Goal: Information Seeking & Learning: Learn about a topic

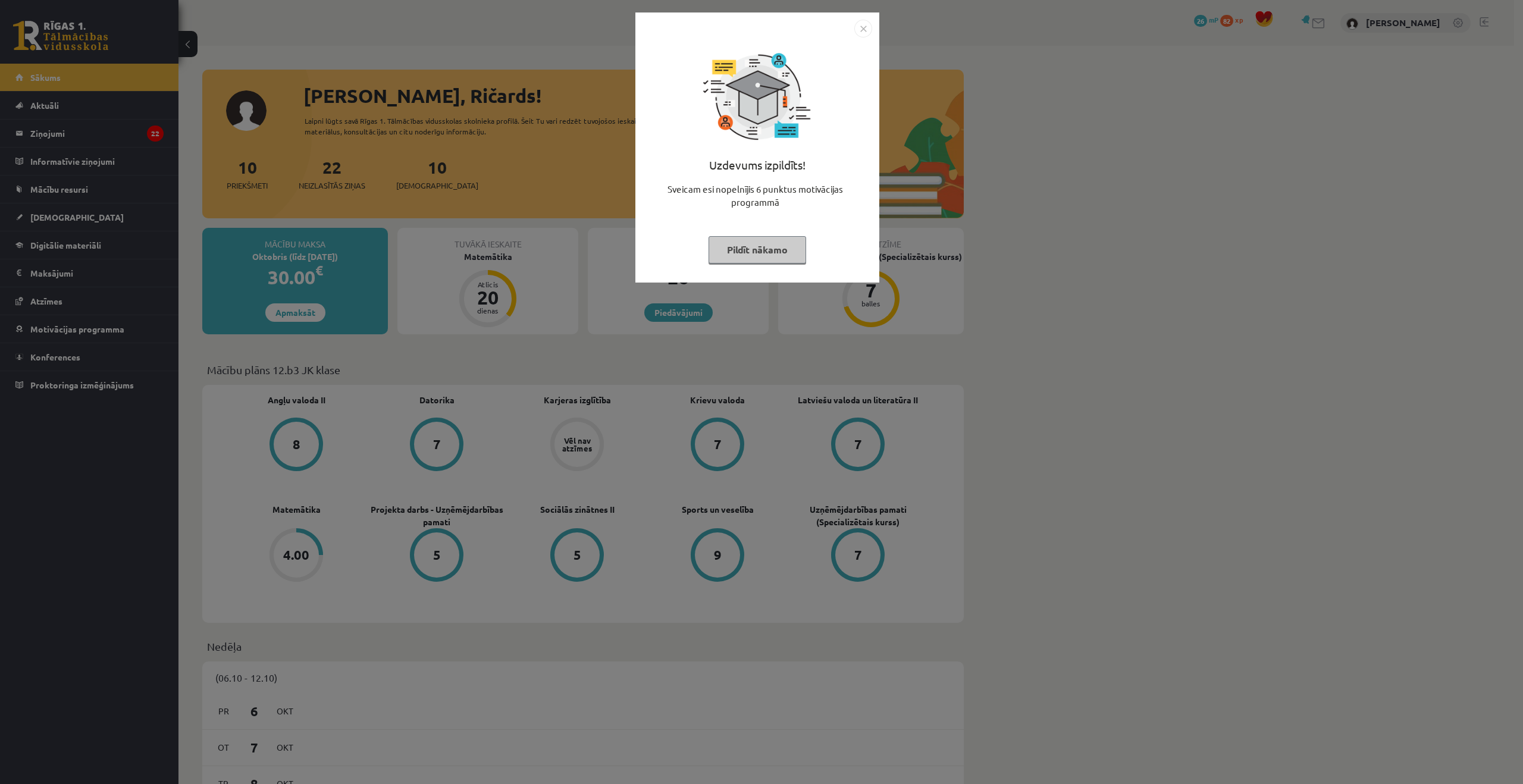
drag, startPoint x: 753, startPoint y: 241, endPoint x: 747, endPoint y: 244, distance: 6.7
click at [750, 244] on button "Pildīt nākamo" at bounding box center [757, 250] width 97 height 27
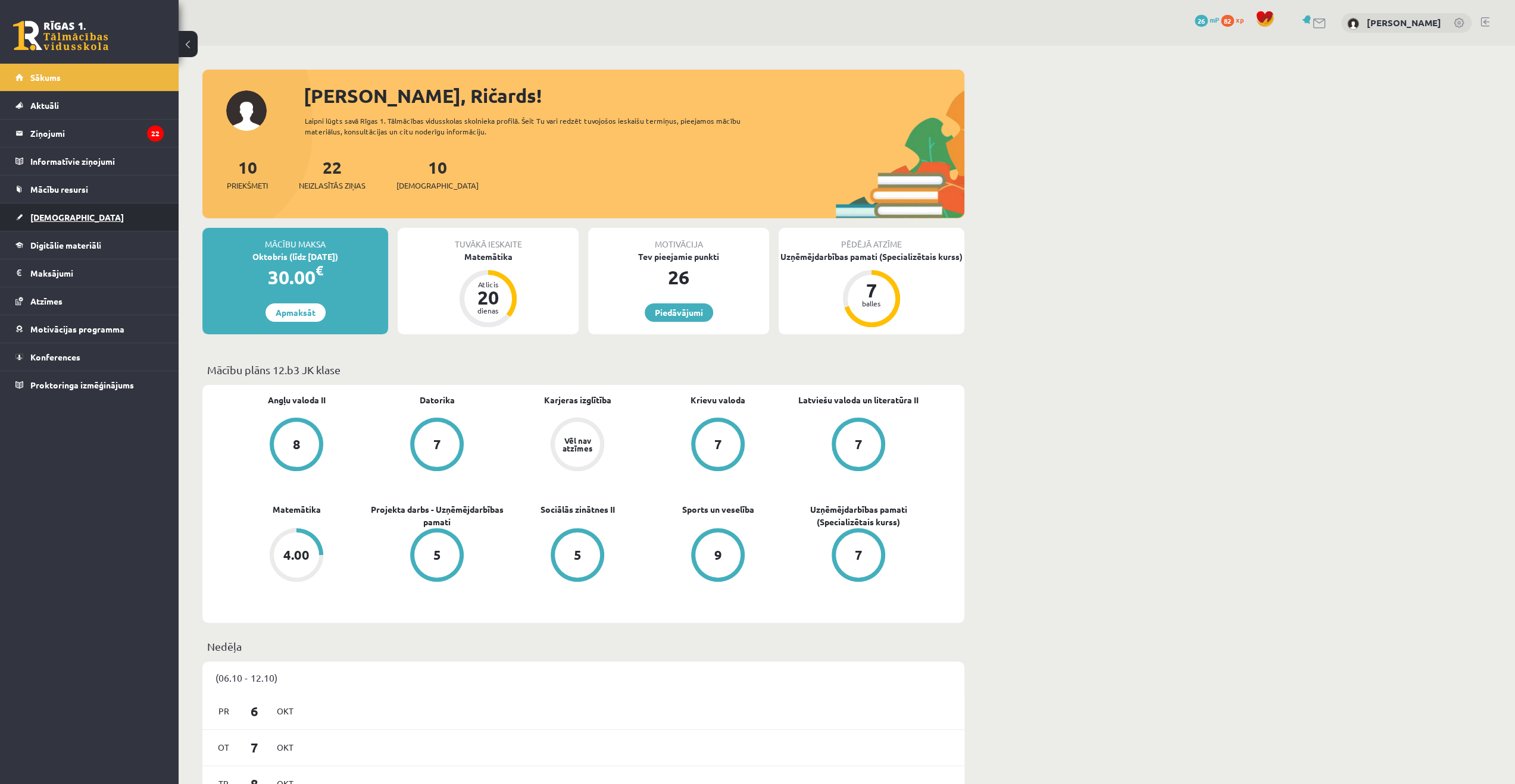
click at [62, 224] on link "[DEMOGRAPHIC_DATA]" at bounding box center [89, 217] width 148 height 27
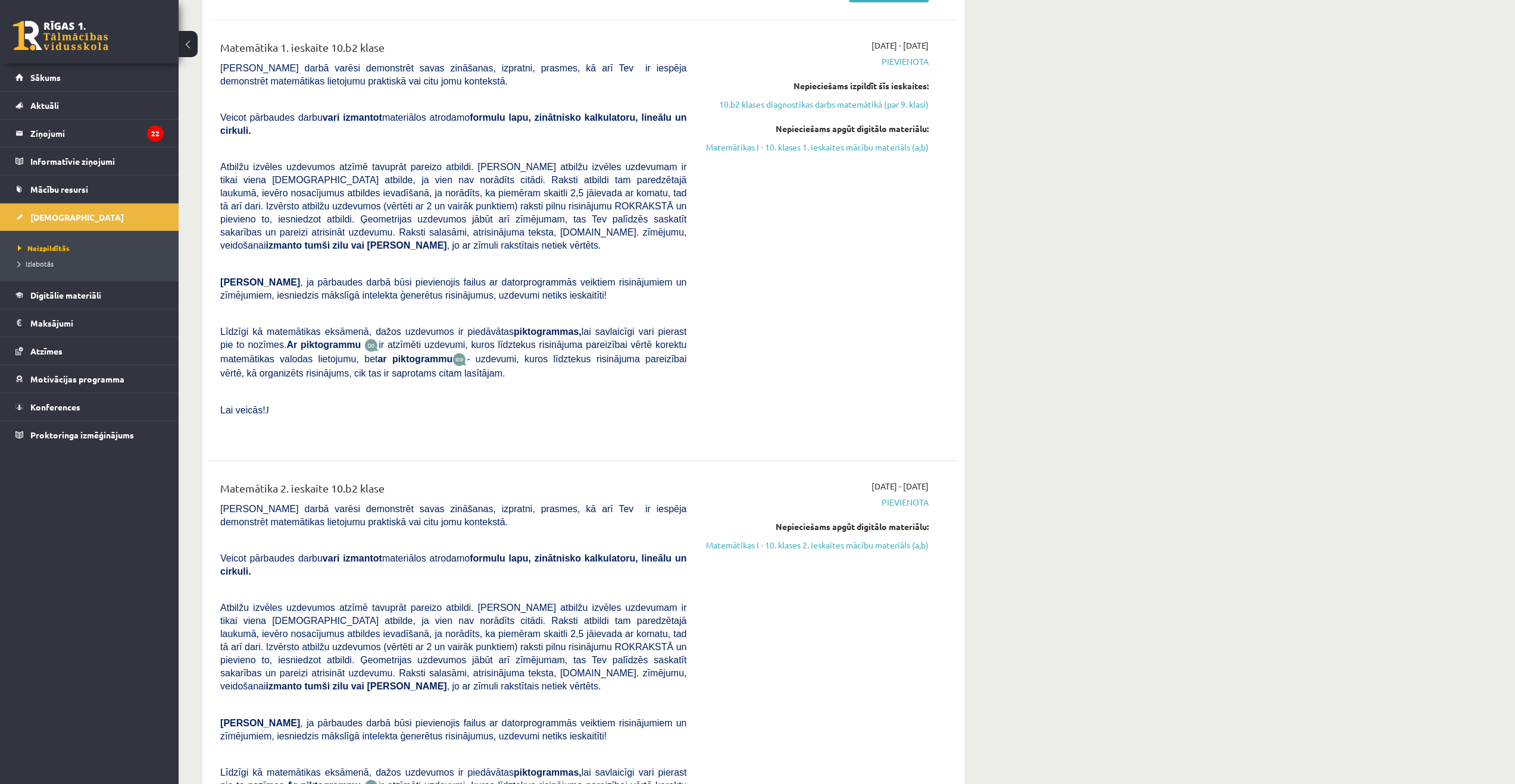
scroll to position [59, 0]
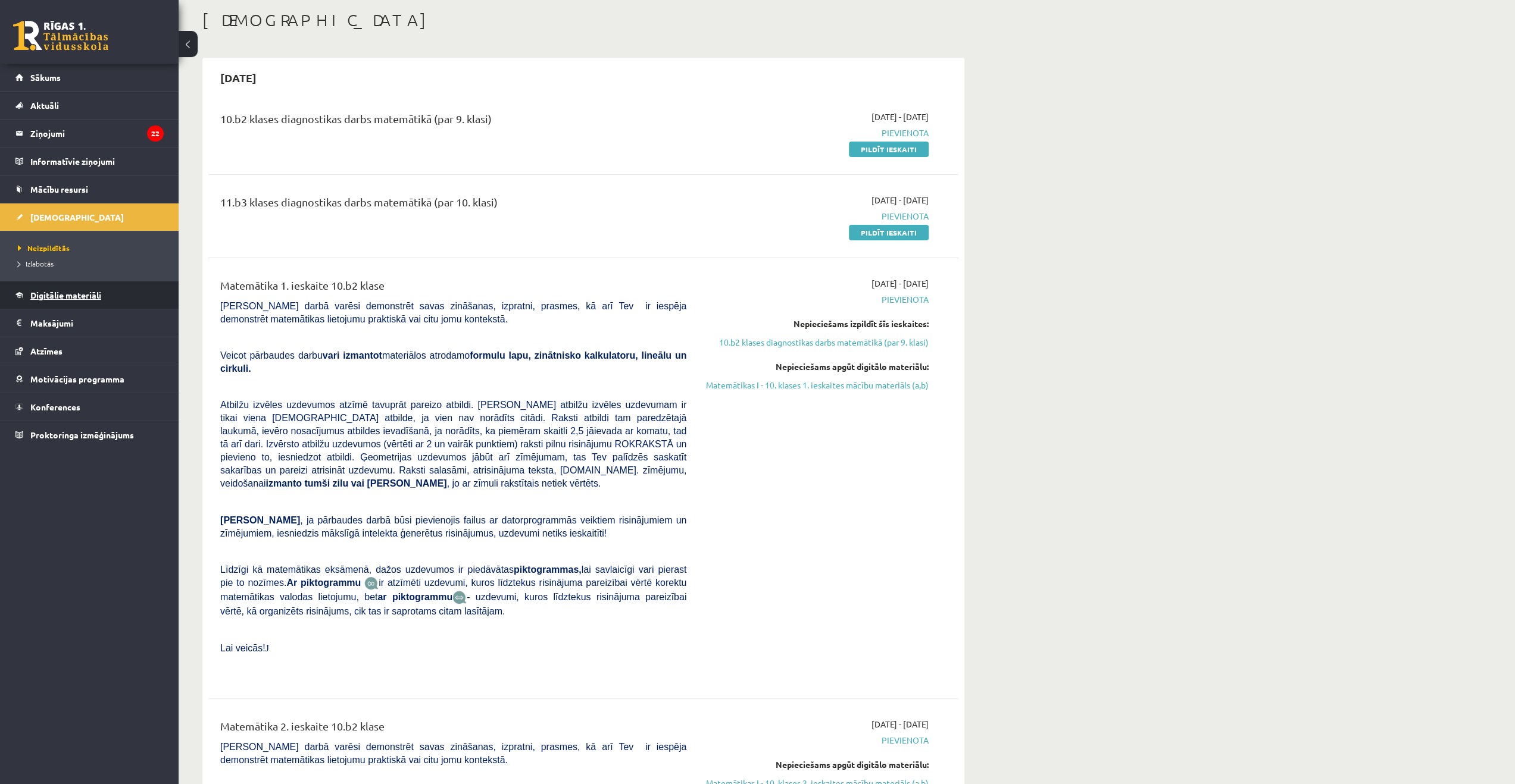
click at [103, 305] on link "Digitālie materiāli" at bounding box center [89, 295] width 148 height 27
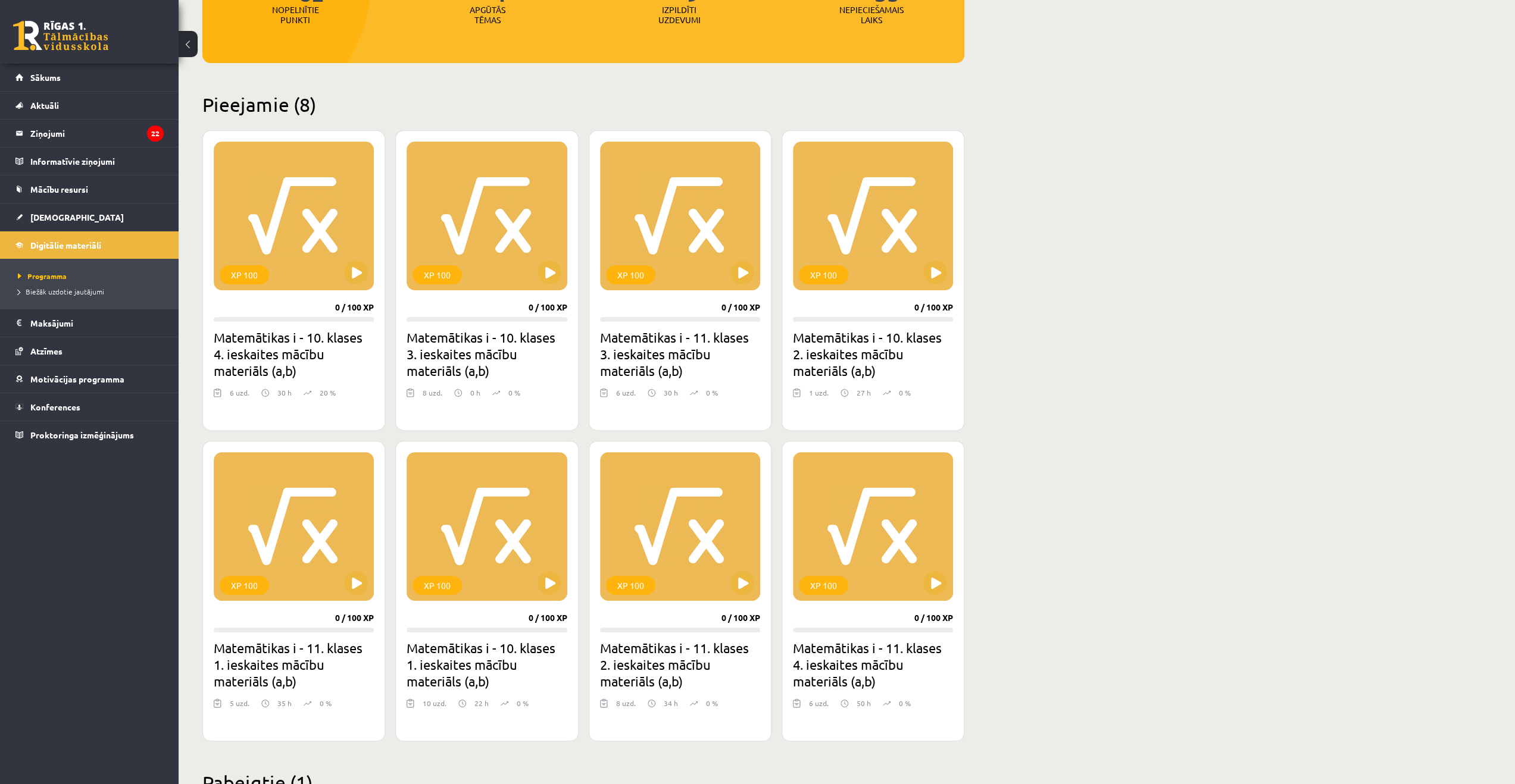
scroll to position [238, 0]
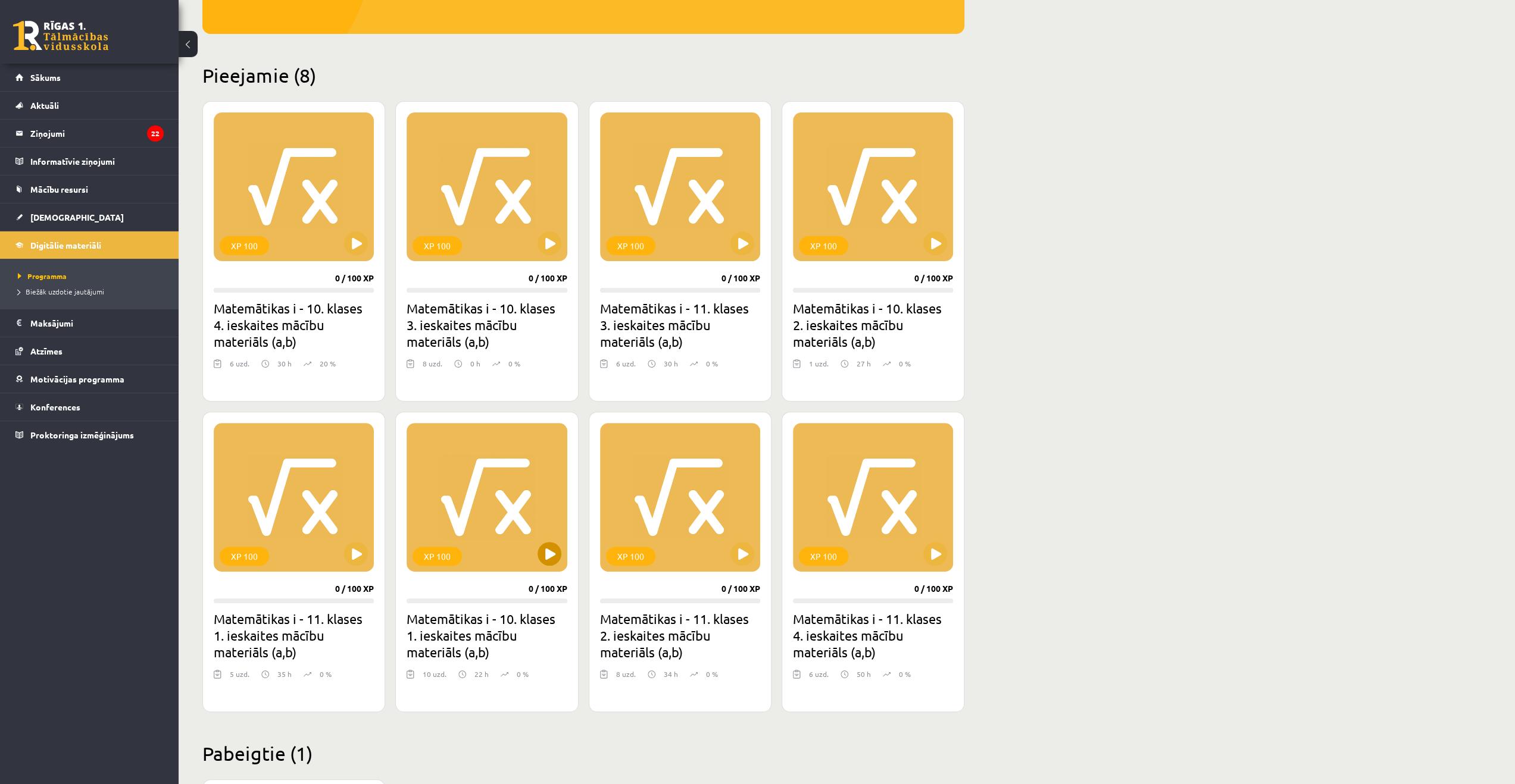
click at [454, 541] on div "XP 100" at bounding box center [487, 497] width 160 height 149
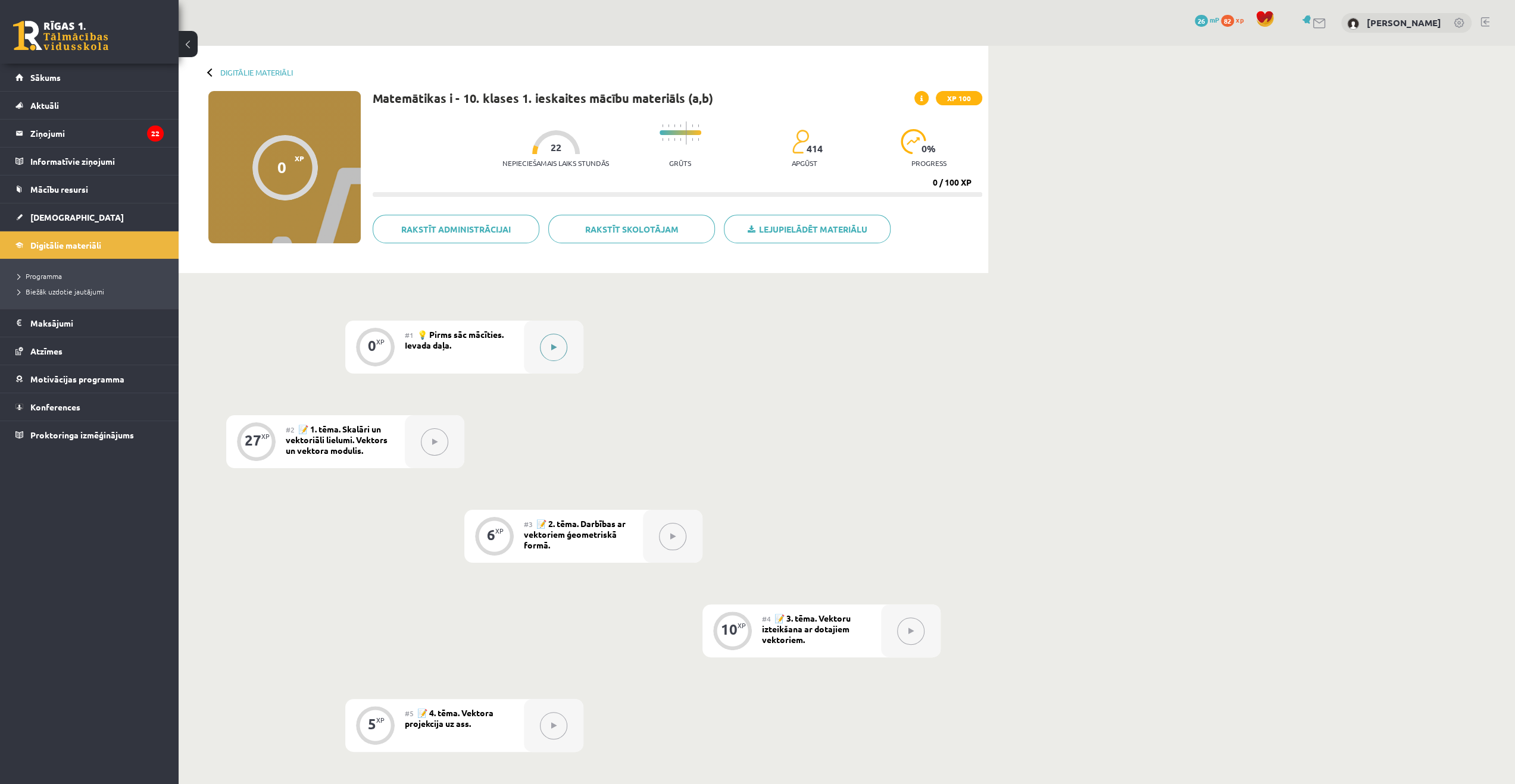
click at [551, 340] on button at bounding box center [554, 347] width 28 height 27
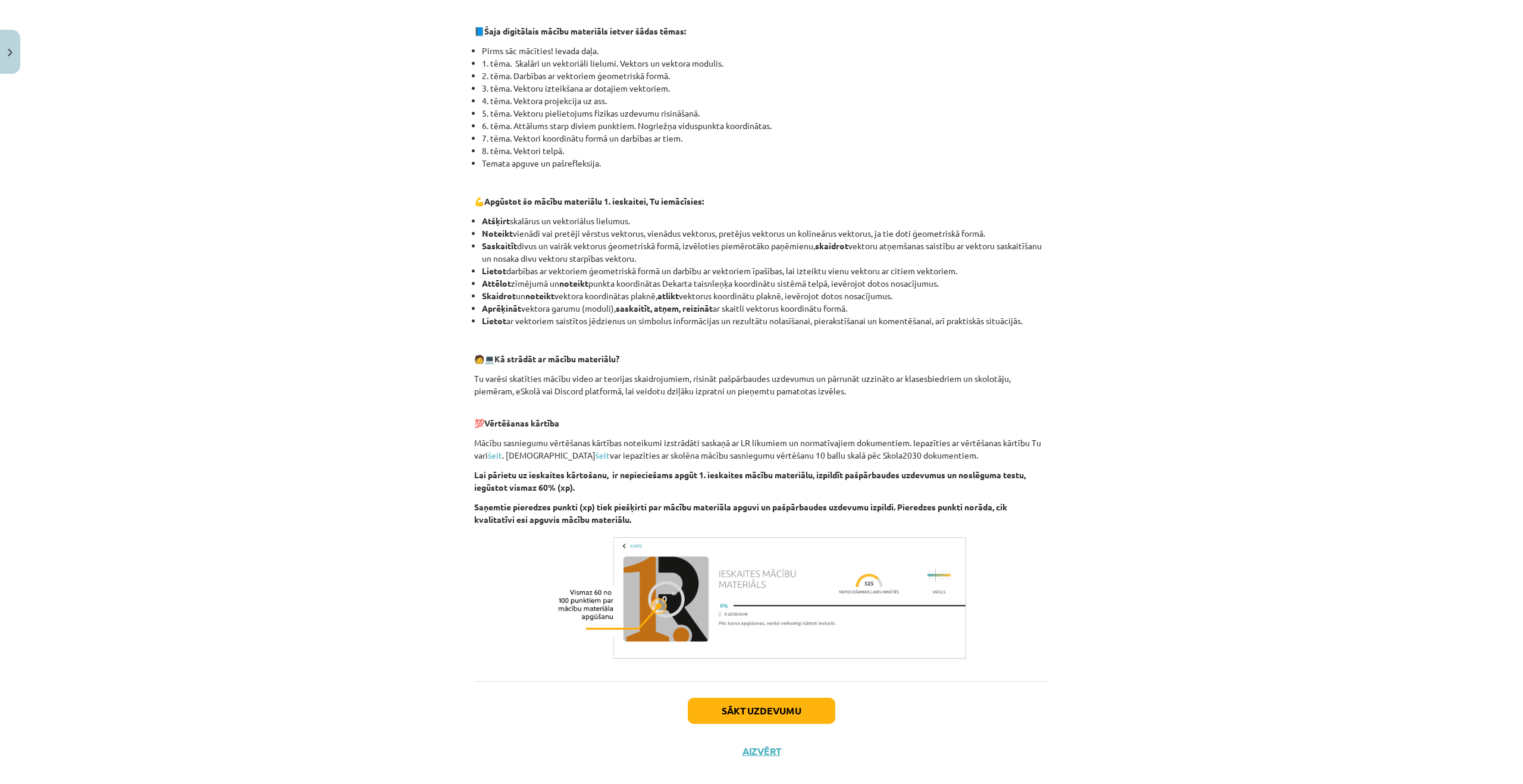
scroll to position [276, 0]
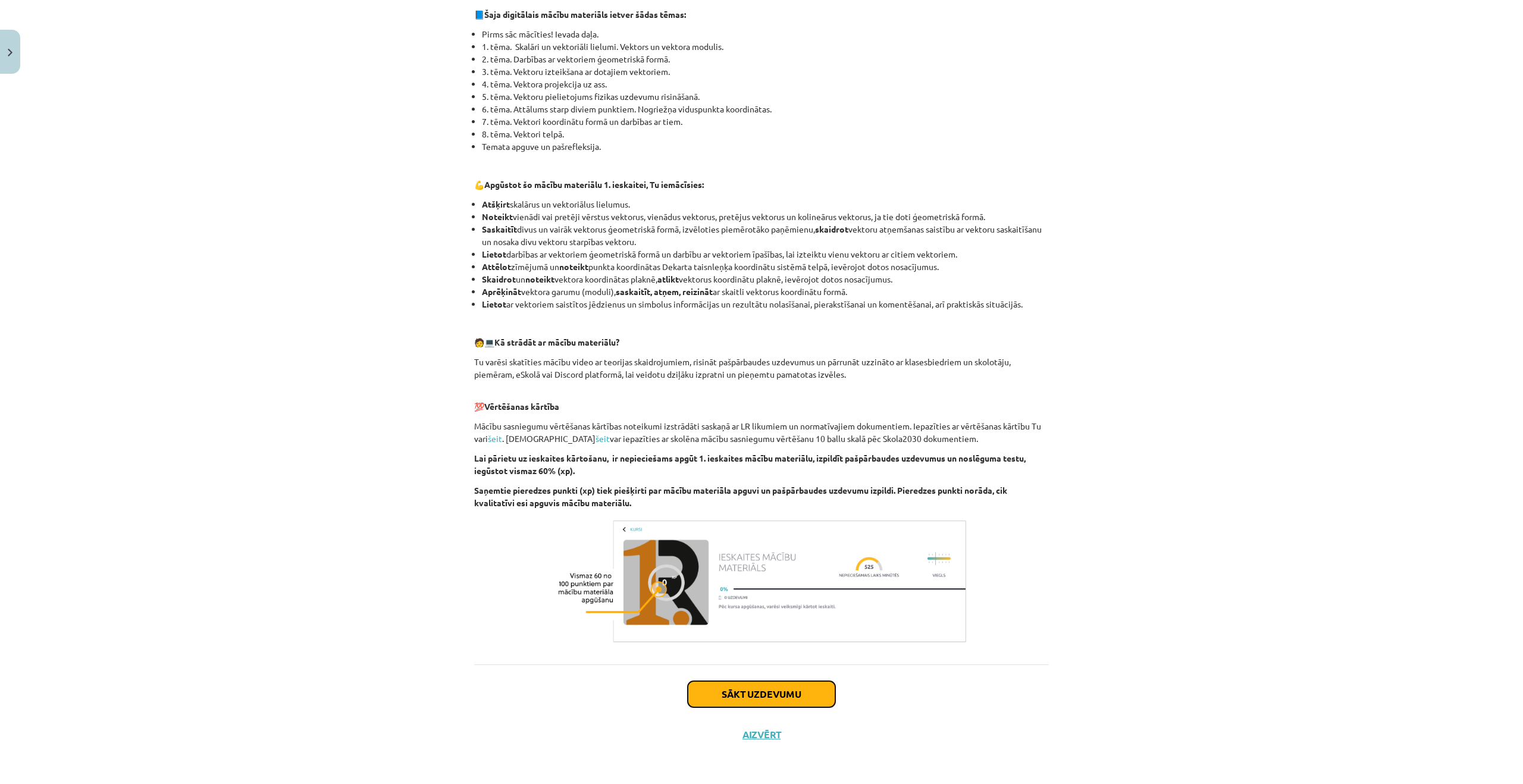
click at [748, 688] on button "Sākt uzdevumu" at bounding box center [762, 695] width 147 height 26
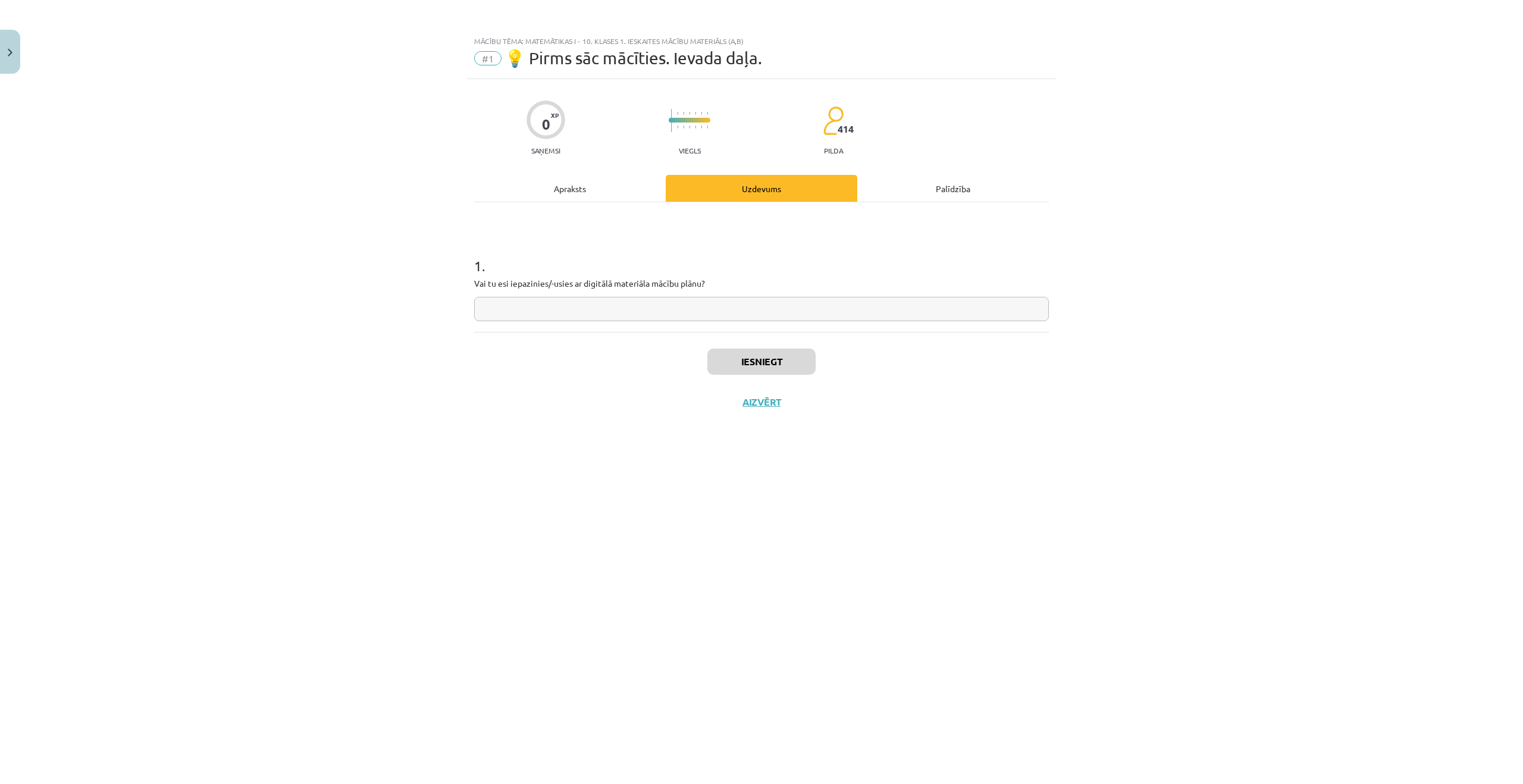
scroll to position [0, 0]
click at [618, 314] on input "text" at bounding box center [762, 309] width 575 height 24
type input "**"
click at [769, 365] on button "Iesniegt" at bounding box center [762, 362] width 108 height 26
click at [732, 399] on button "Nākamā nodarbība" at bounding box center [762, 410] width 117 height 27
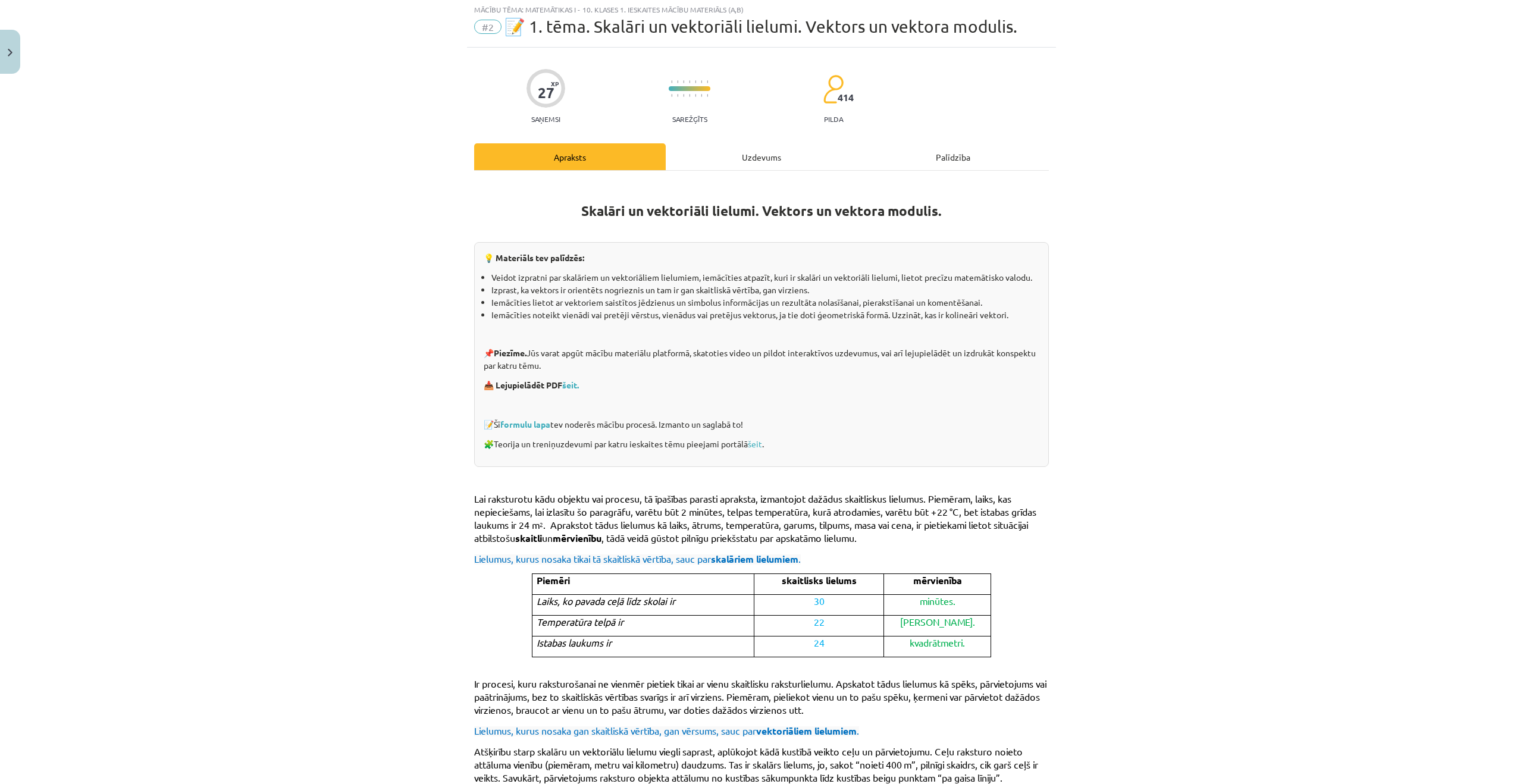
scroll to position [22, 0]
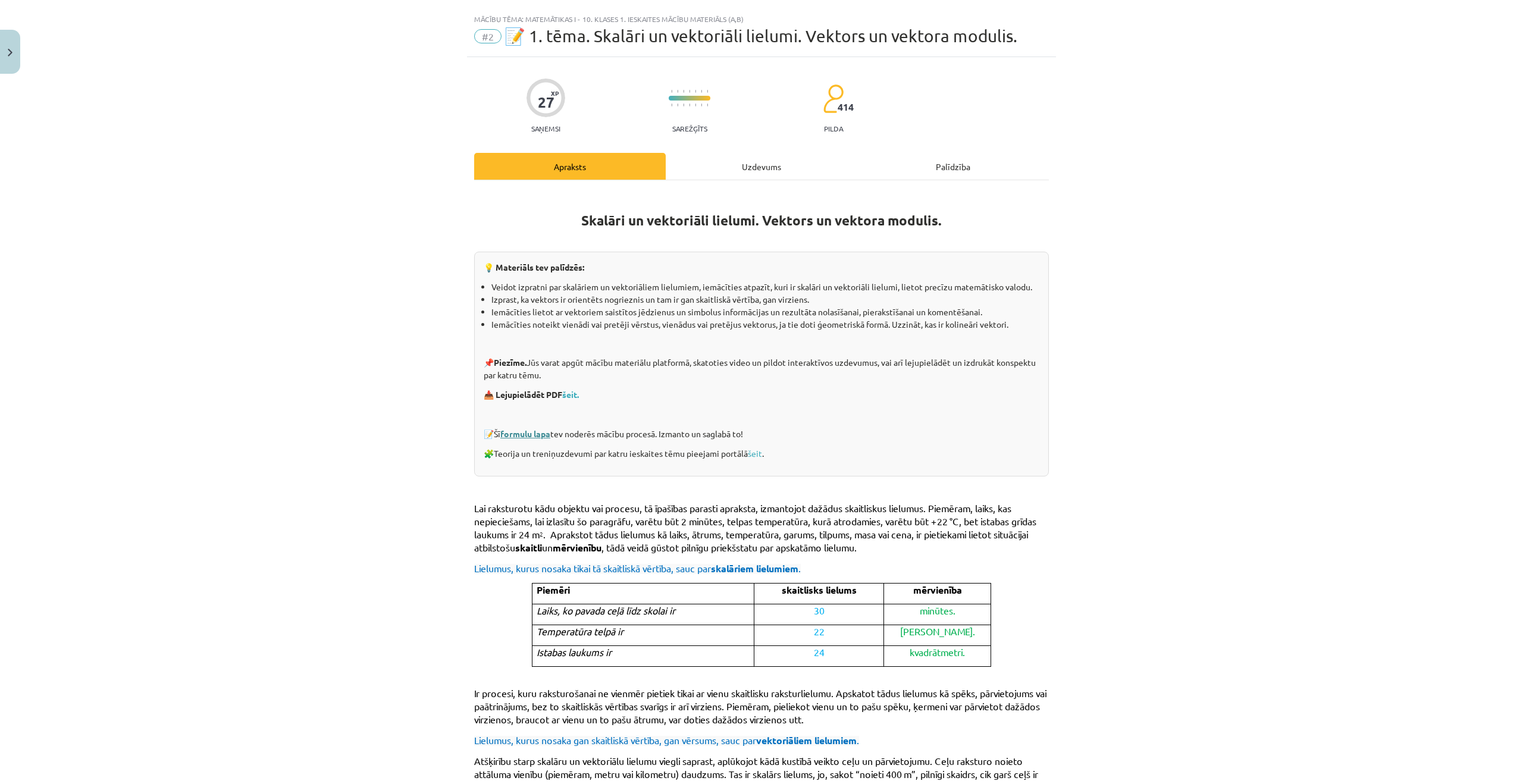
click at [507, 432] on link "formulu lapa" at bounding box center [525, 434] width 50 height 11
click at [570, 392] on link "šeit." at bounding box center [570, 394] width 17 height 11
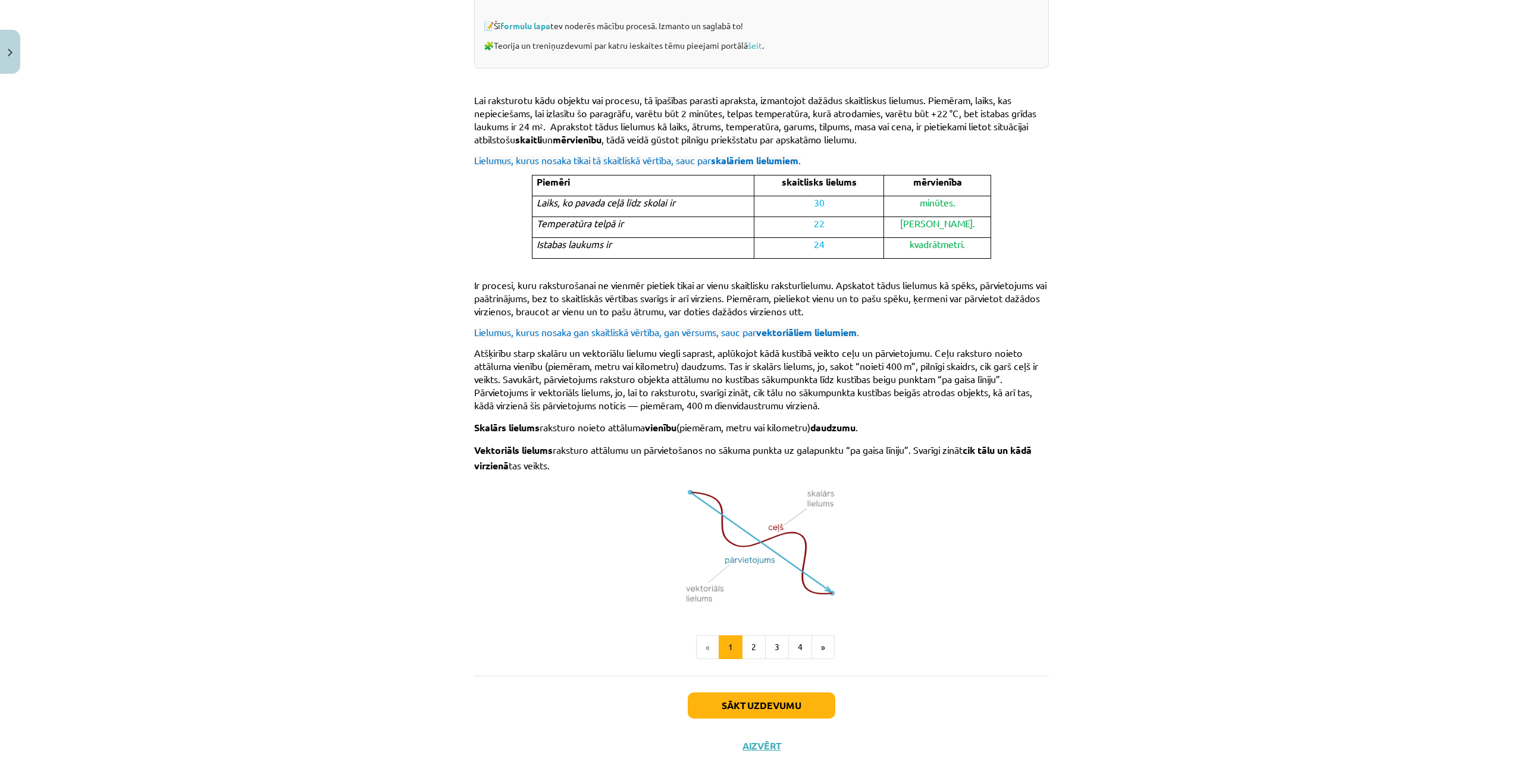
scroll to position [439, 0]
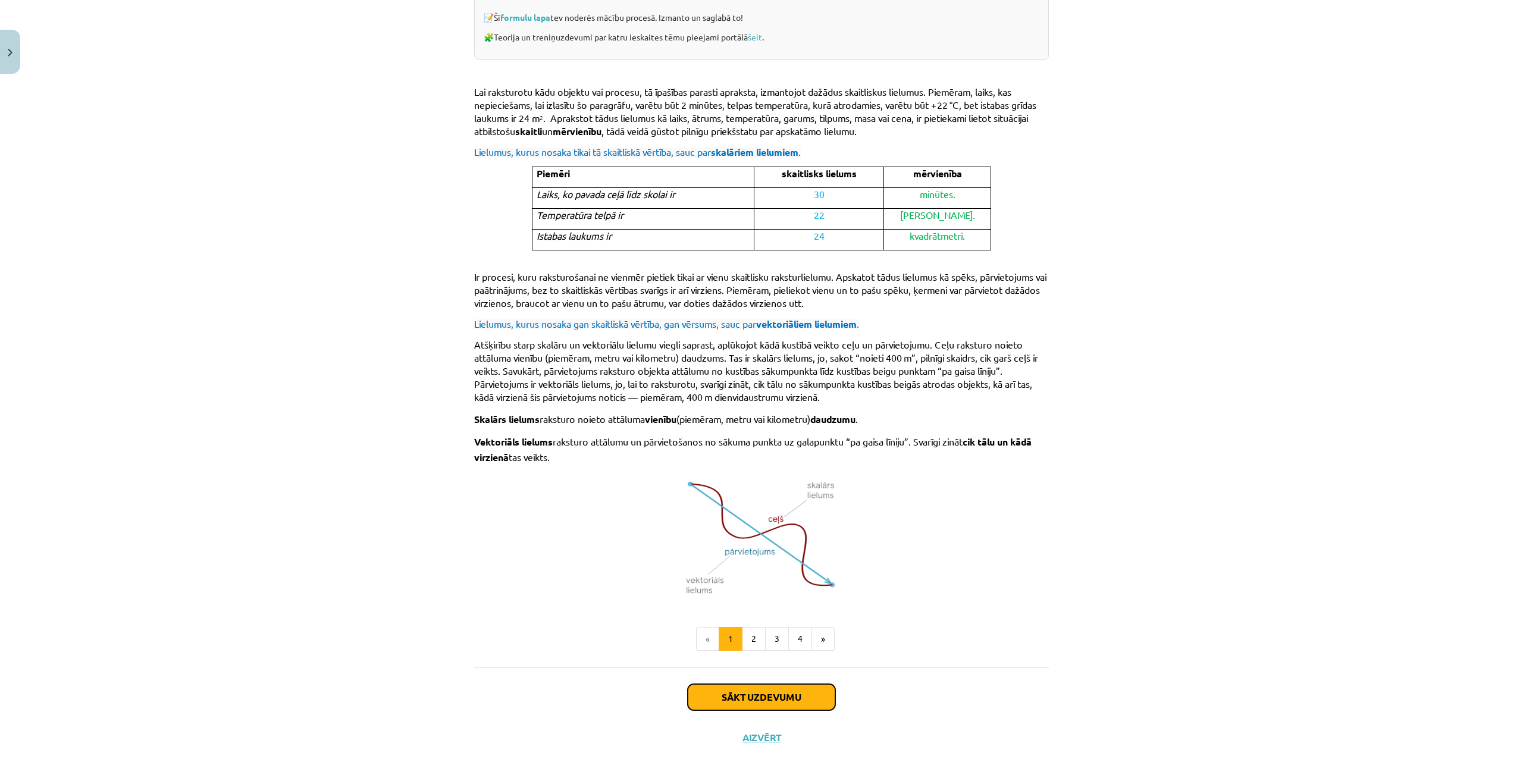
click at [733, 697] on button "Sākt uzdevumu" at bounding box center [762, 697] width 147 height 26
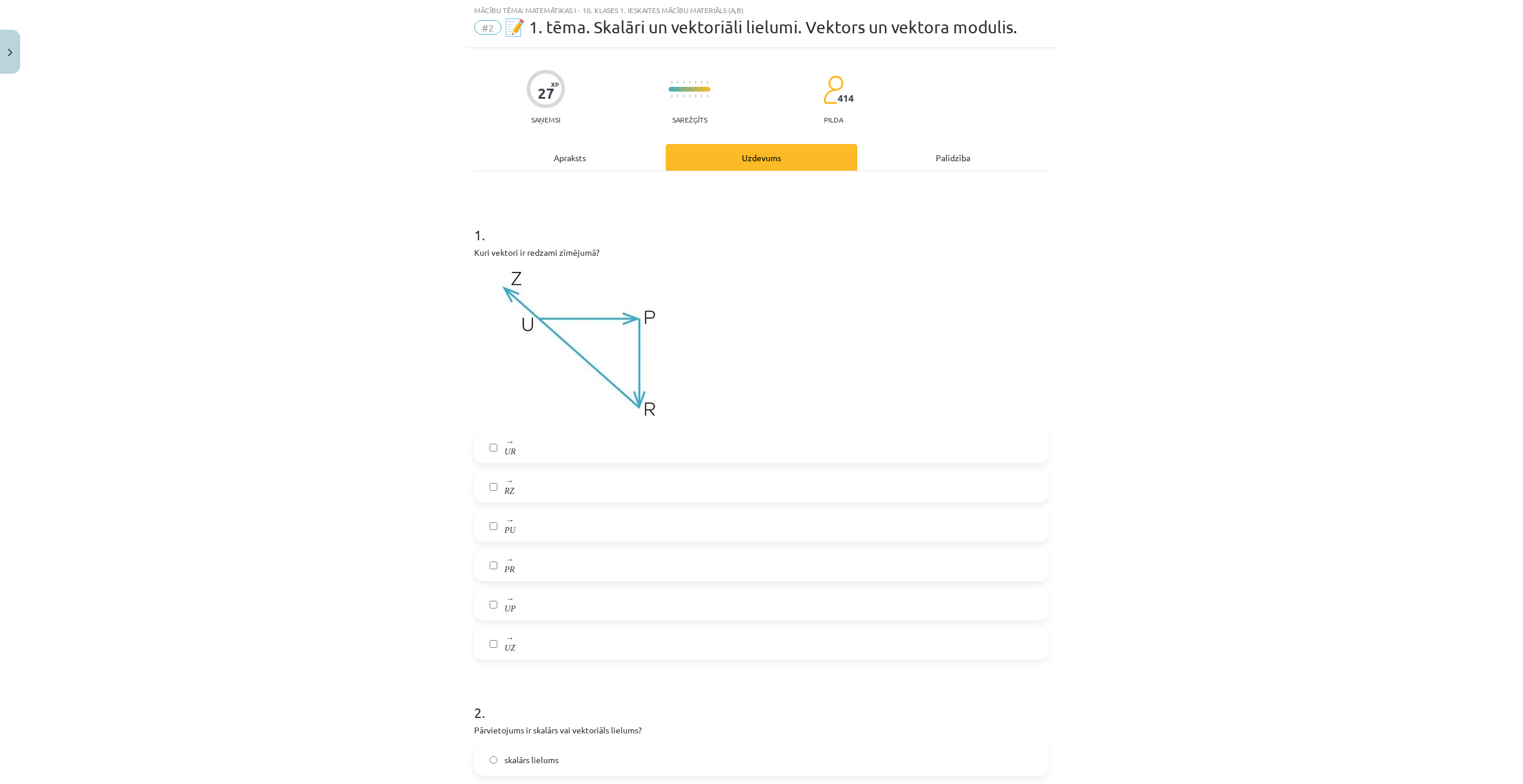
scroll to position [30, 0]
click at [519, 490] on label "− − → R Z R Z →" at bounding box center [762, 488] width 572 height 30
click at [539, 558] on label "− − → P R P R →" at bounding box center [762, 567] width 572 height 30
click at [499, 617] on label "− − → U P U P →" at bounding box center [762, 606] width 572 height 30
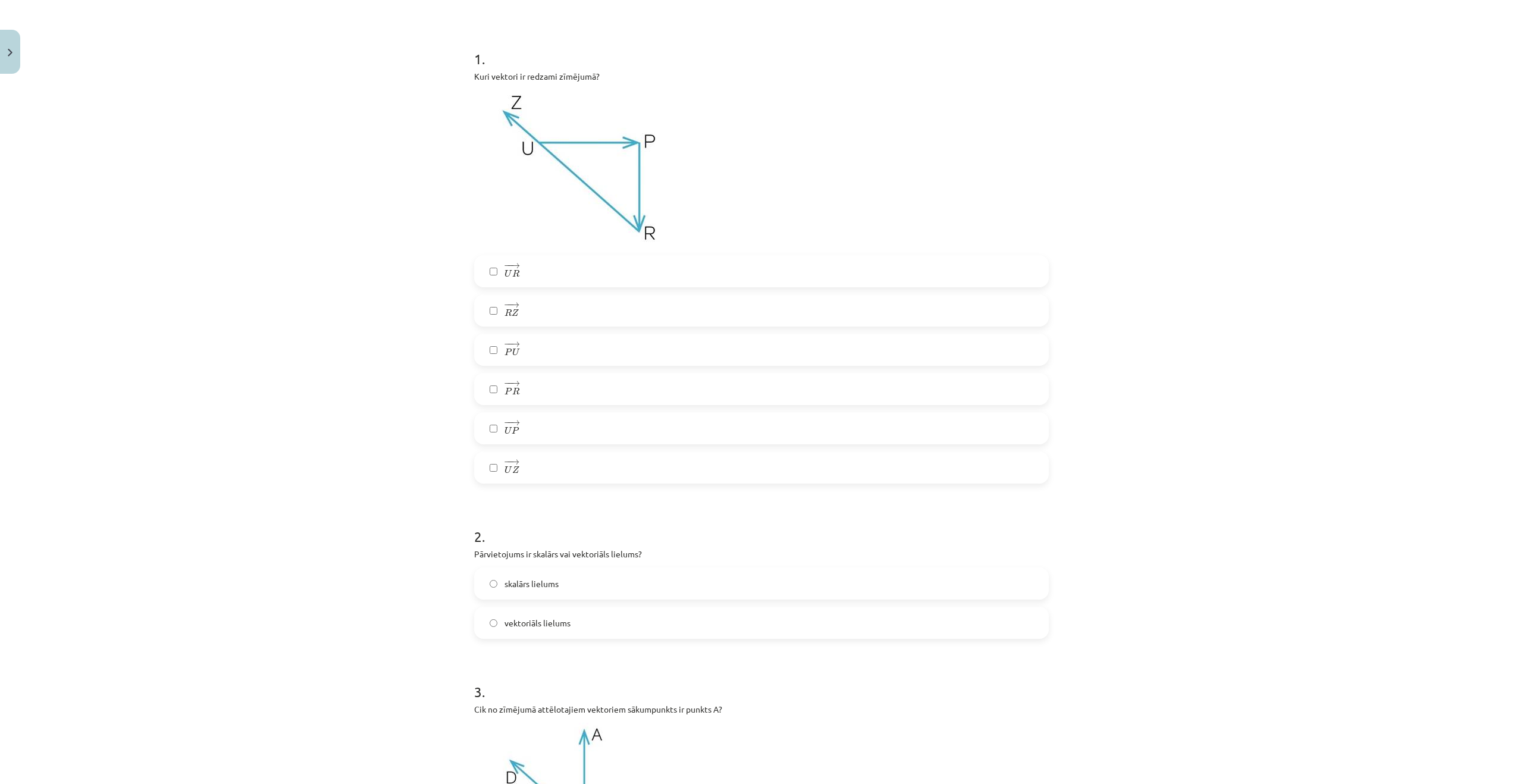
scroll to position [149, 0]
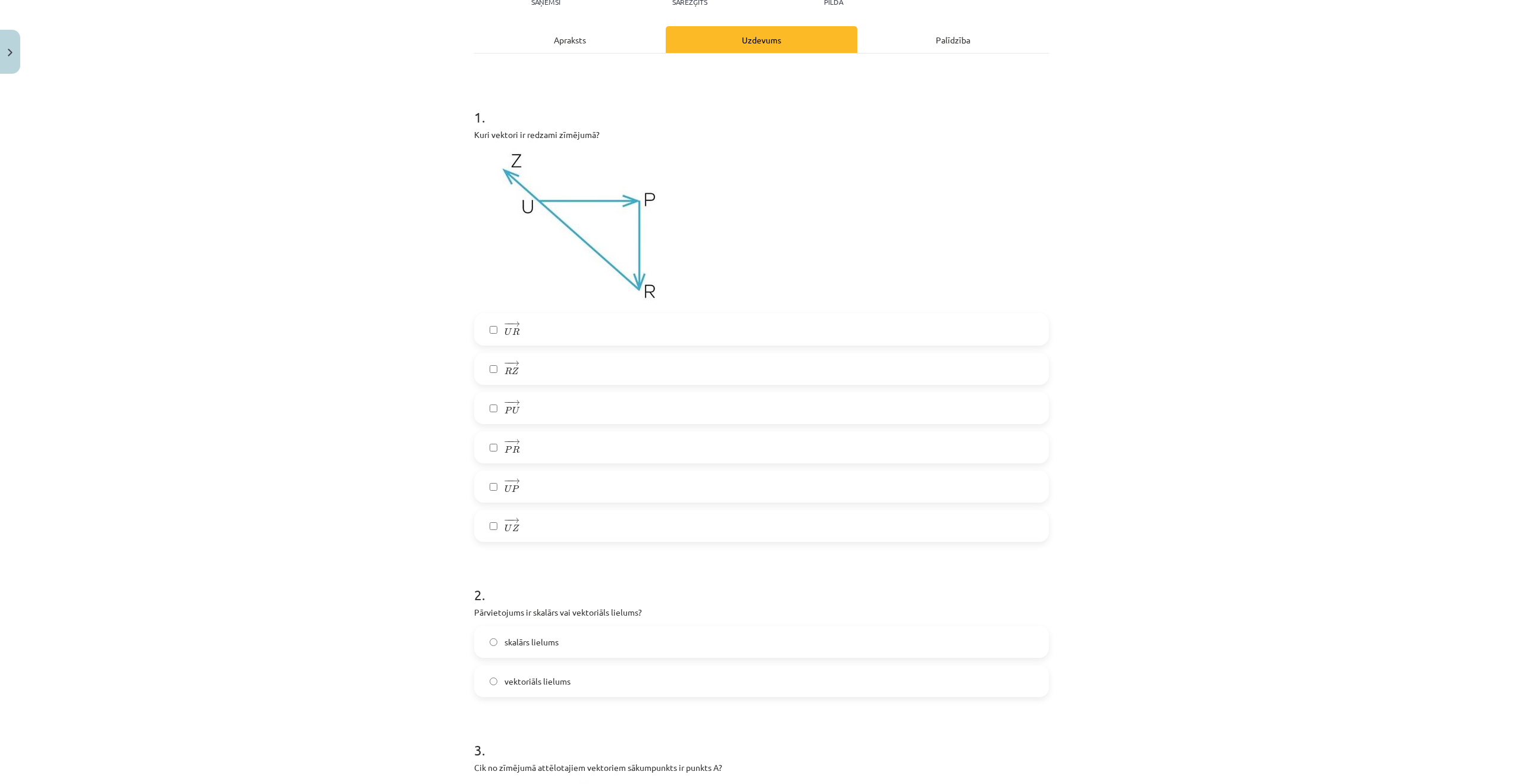
click at [563, 535] on label "− − → U Z U Z →" at bounding box center [762, 526] width 572 height 30
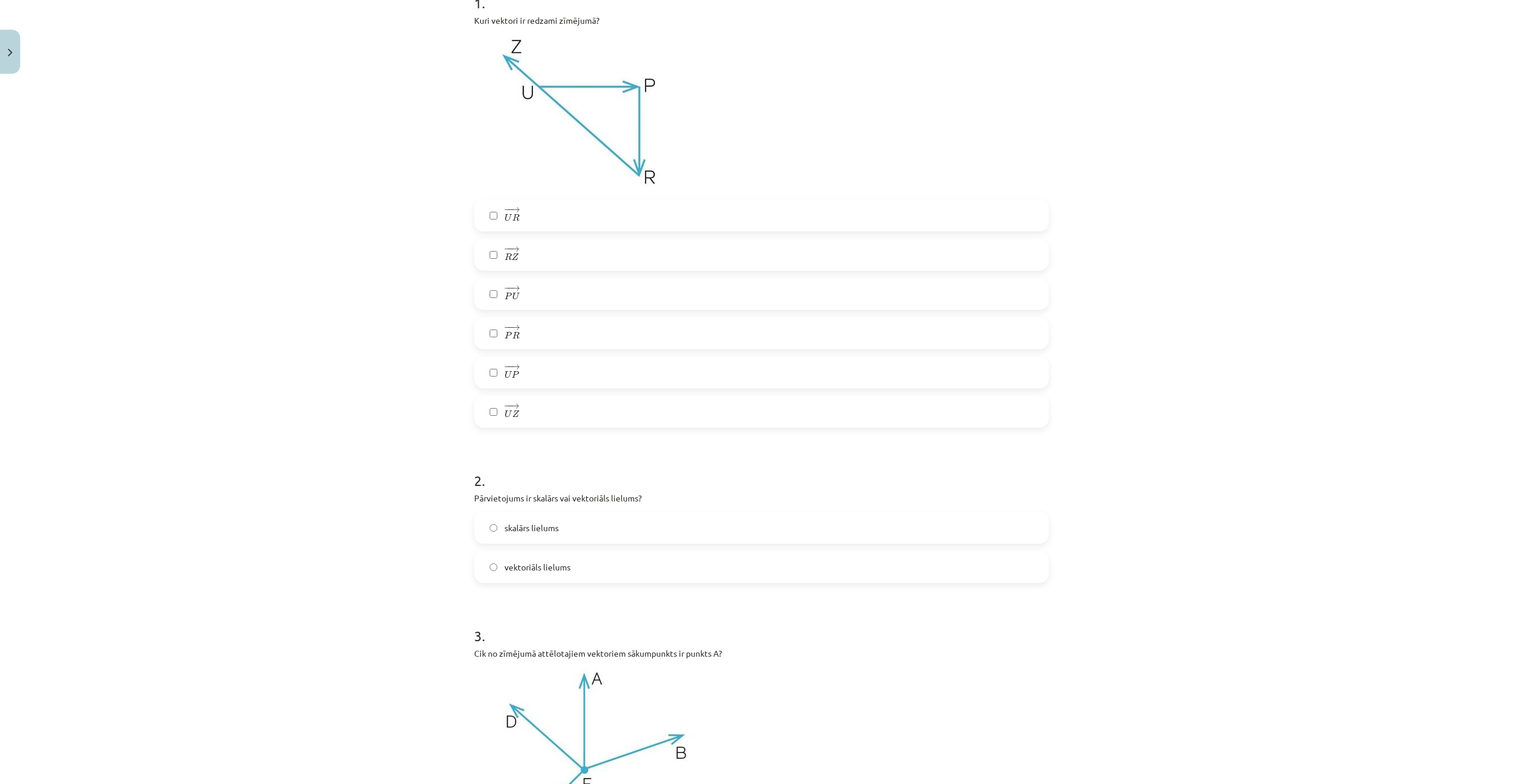
scroll to position [268, 0]
click at [539, 560] on span "vektoriāls lielums" at bounding box center [538, 563] width 66 height 12
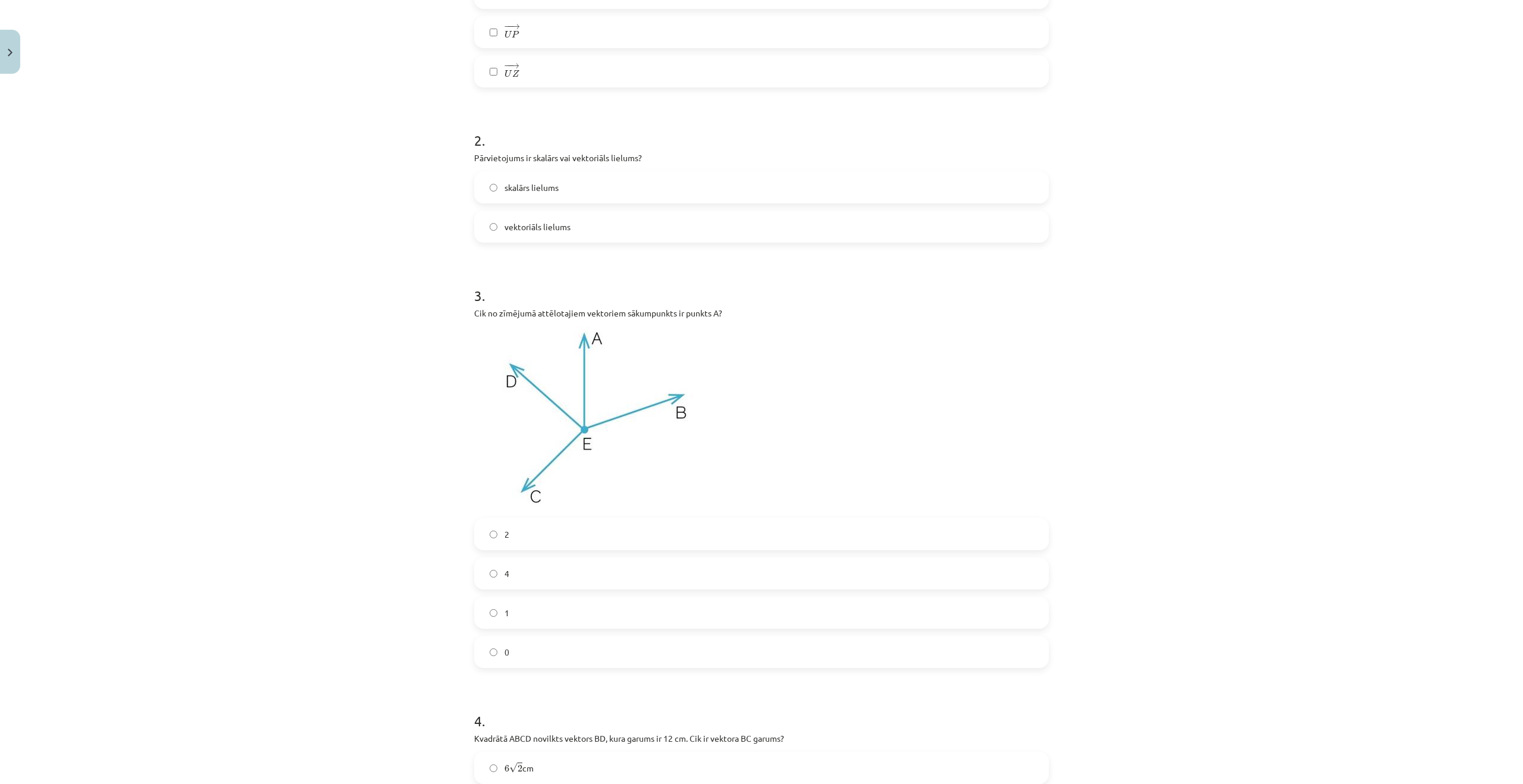
scroll to position [625, 0]
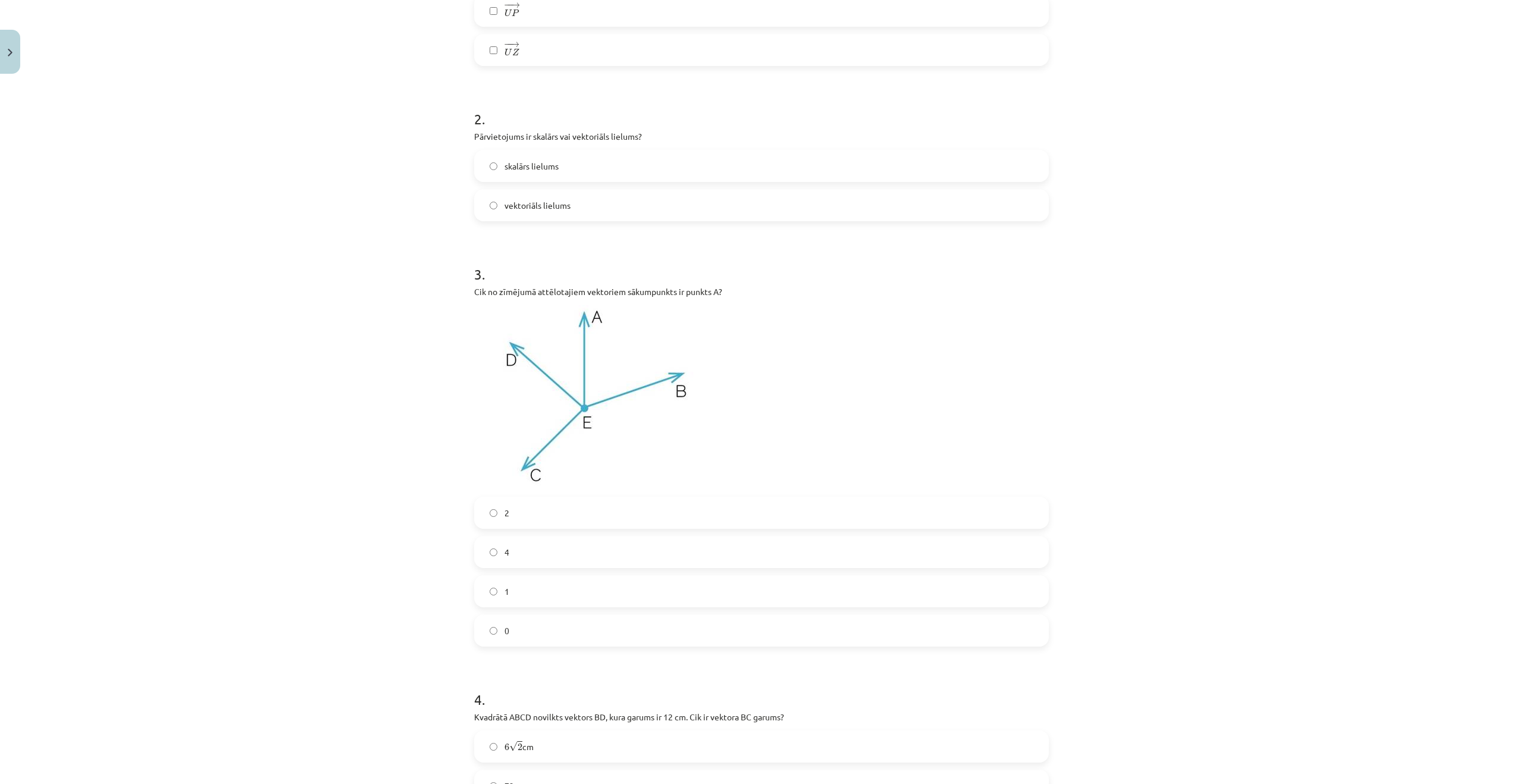
click at [546, 620] on label "0" at bounding box center [762, 631] width 572 height 30
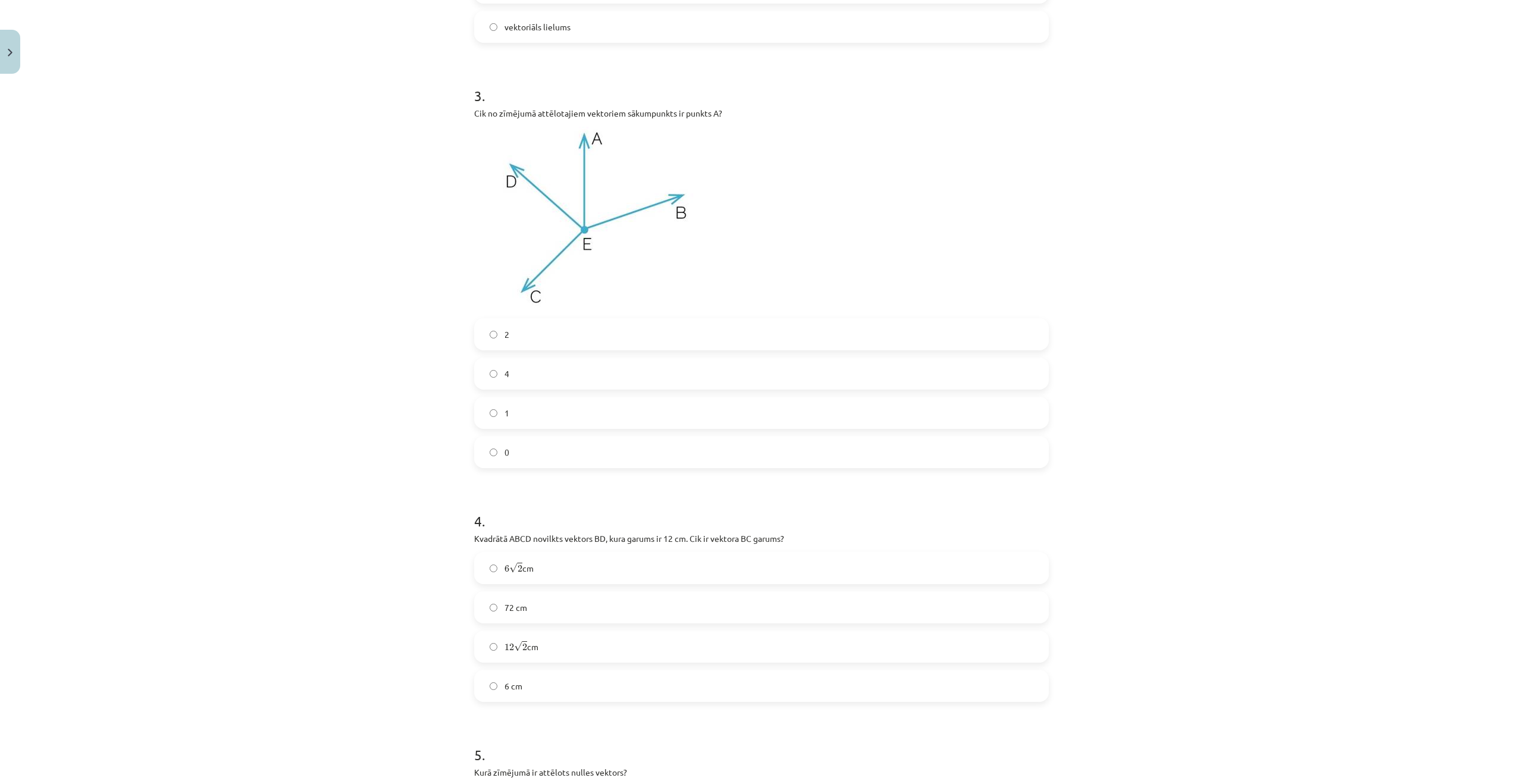
scroll to position [982, 0]
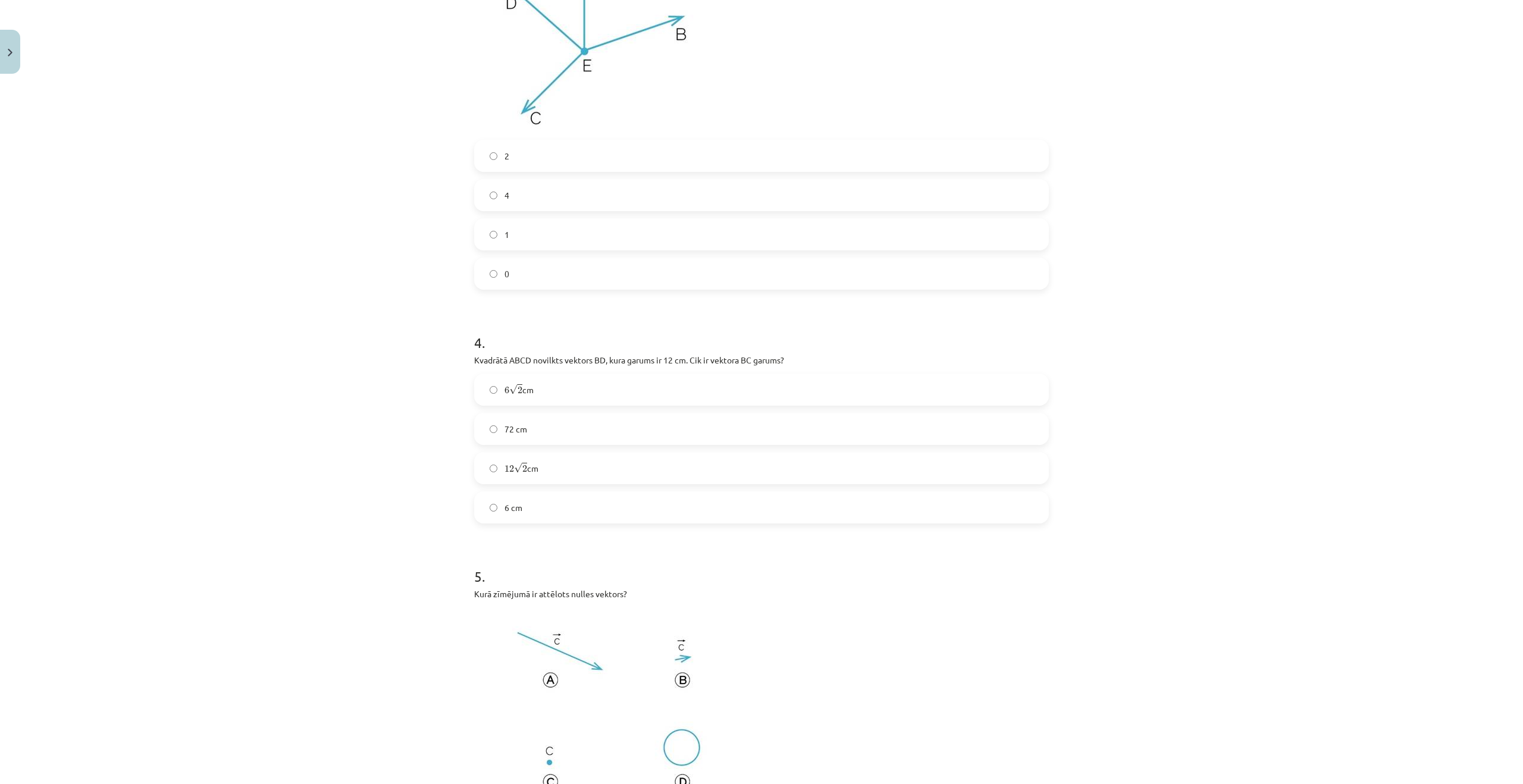
click at [490, 502] on label "6 cm" at bounding box center [762, 508] width 572 height 30
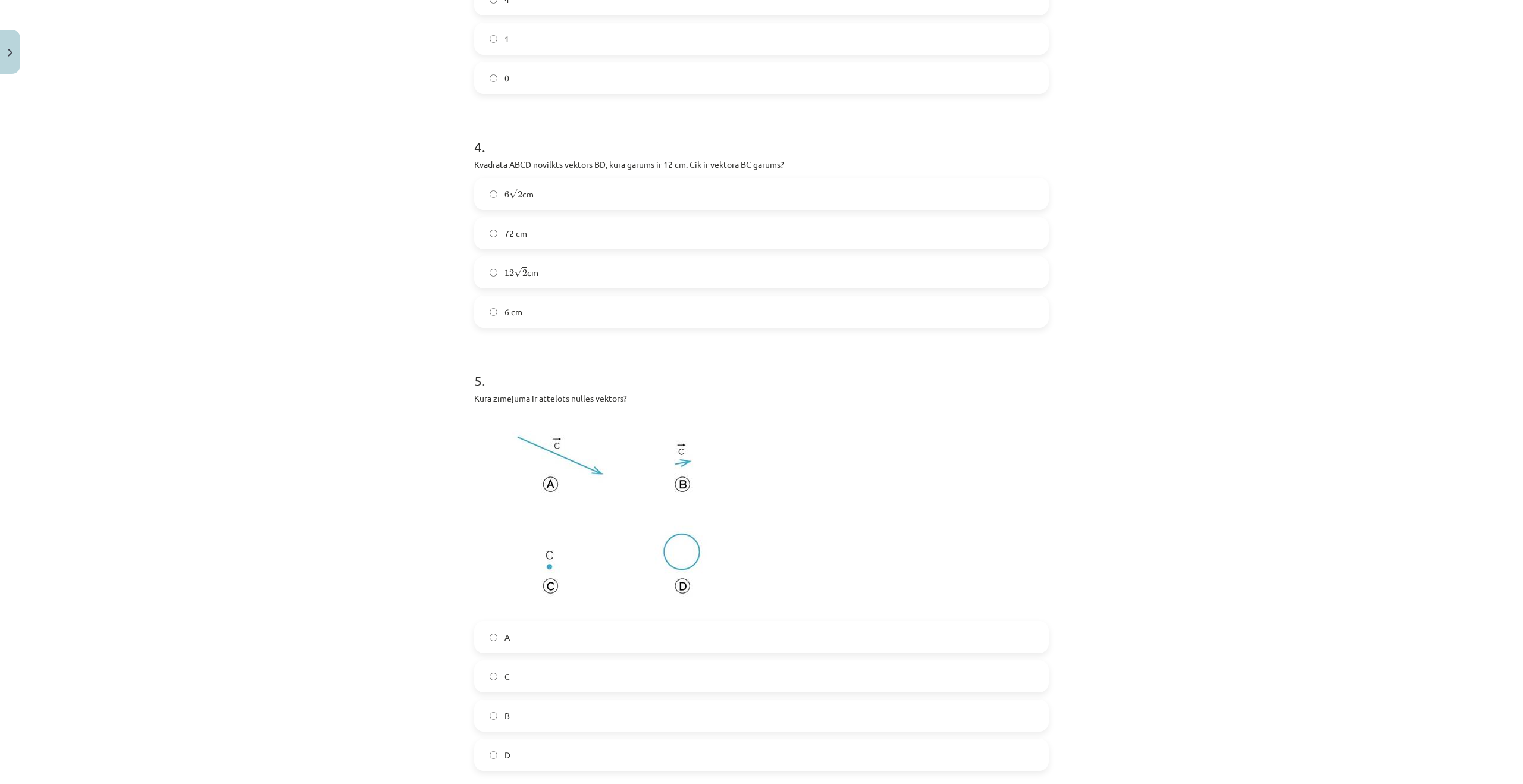
scroll to position [1279, 0]
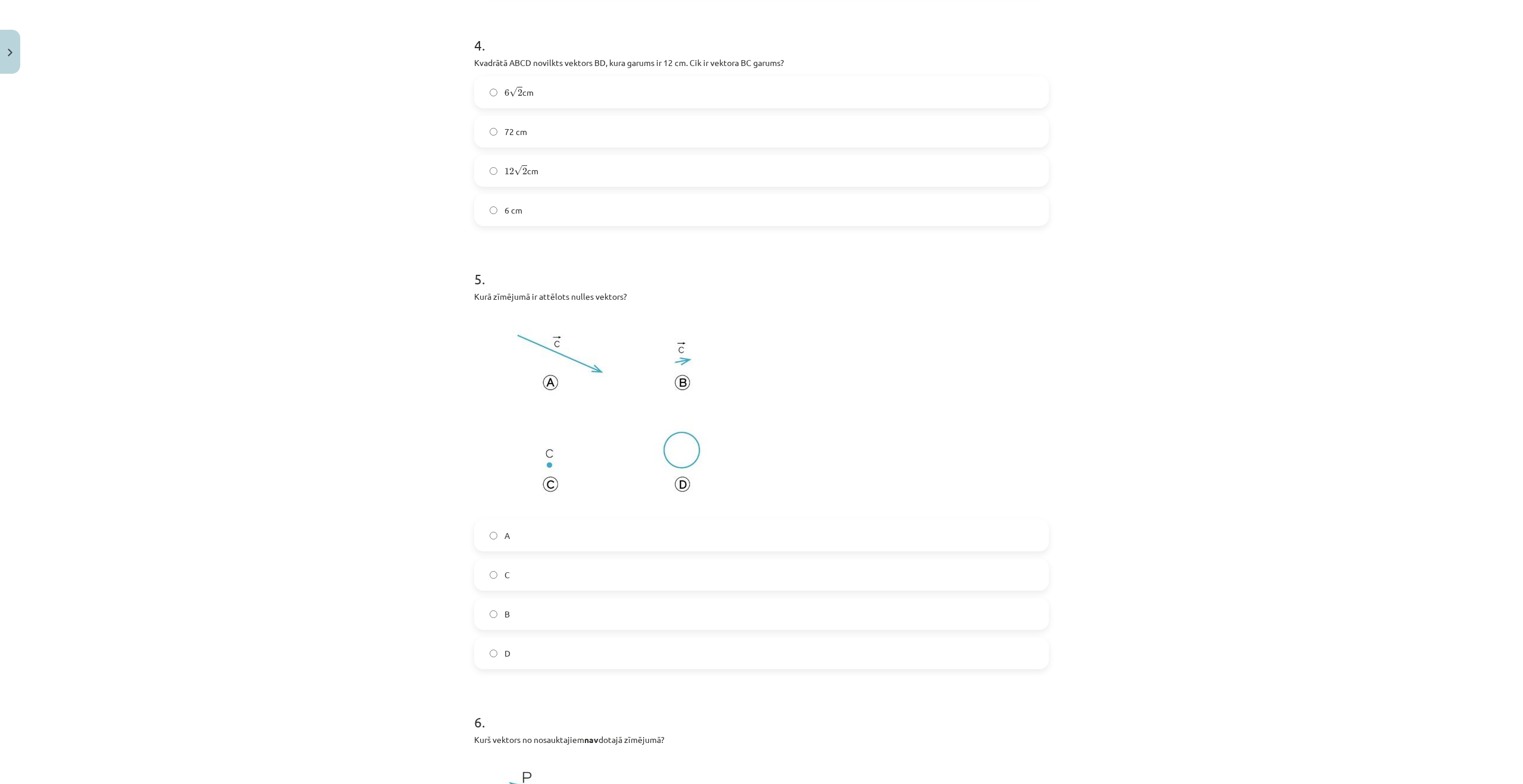
click at [508, 572] on label "C" at bounding box center [762, 575] width 572 height 30
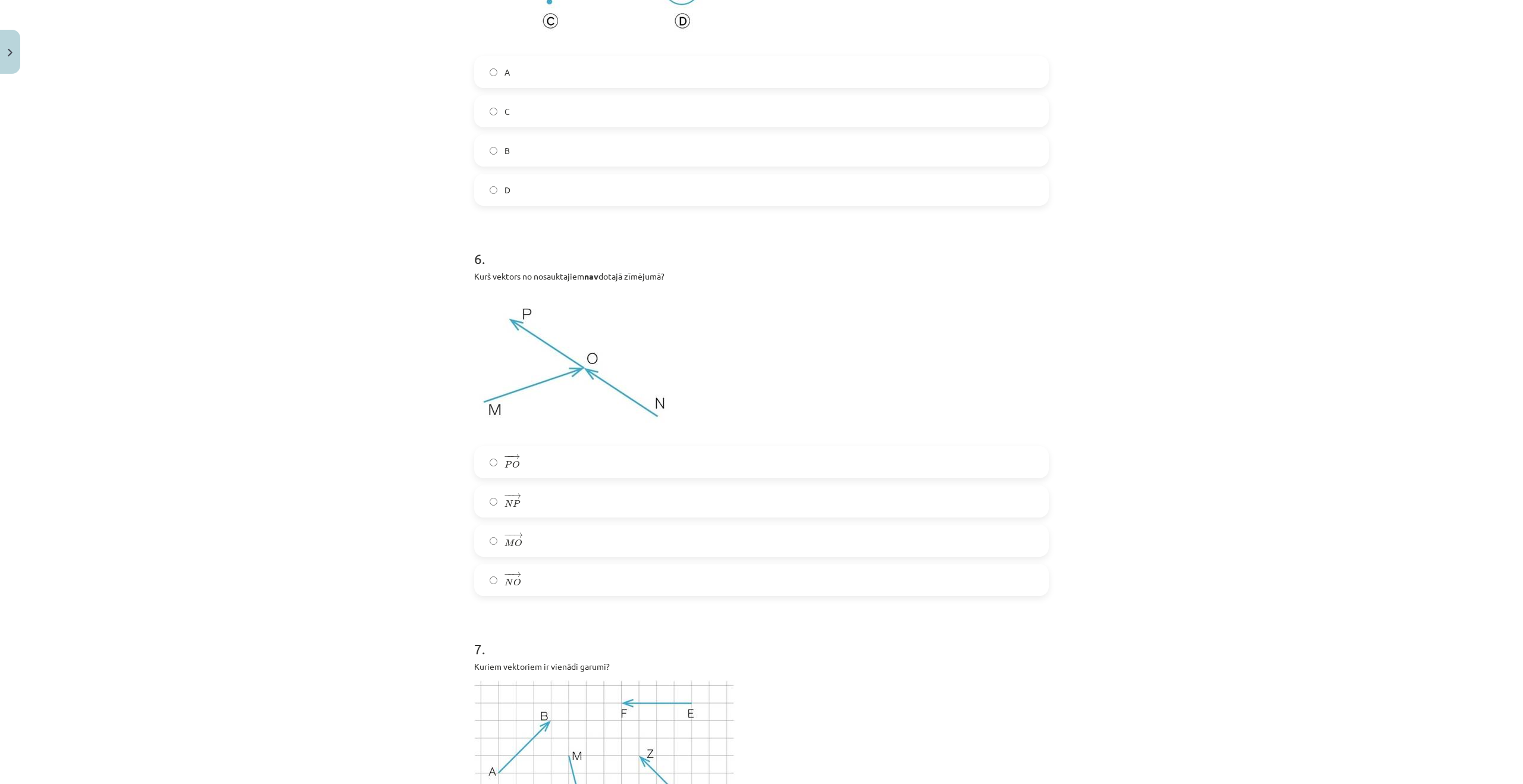
scroll to position [1815, 0]
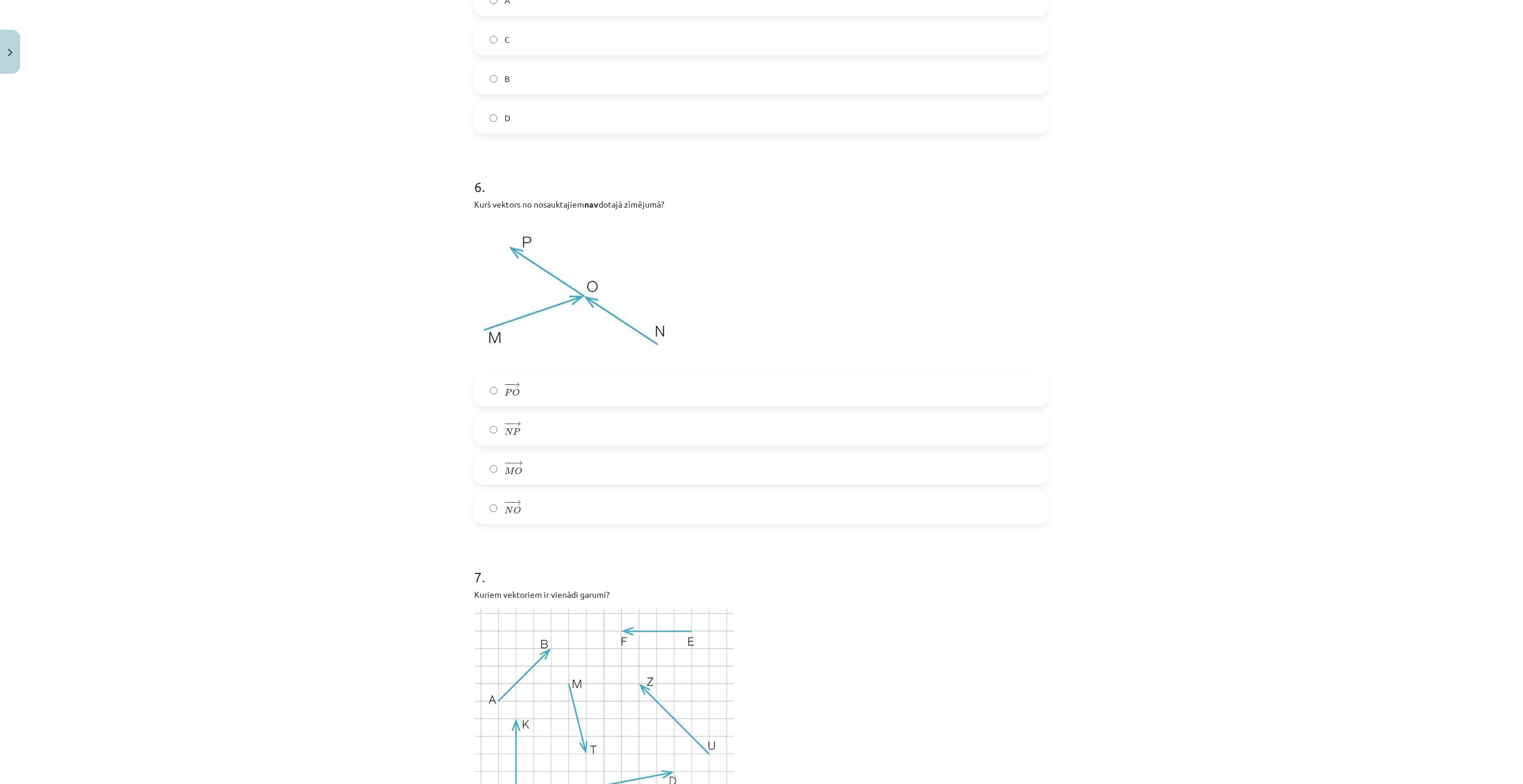
click at [544, 392] on label "− − → P O P O →" at bounding box center [762, 390] width 572 height 30
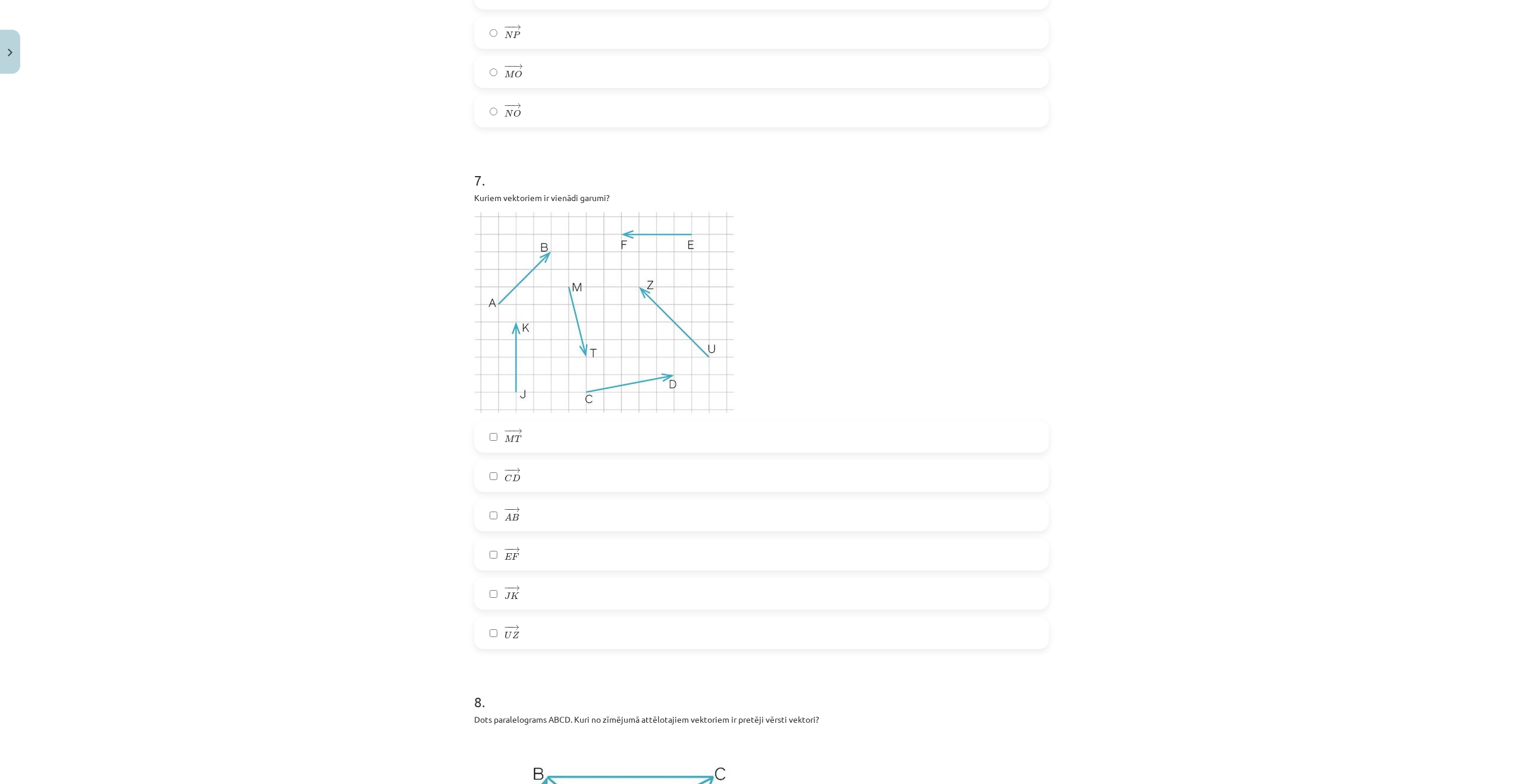
scroll to position [2231, 0]
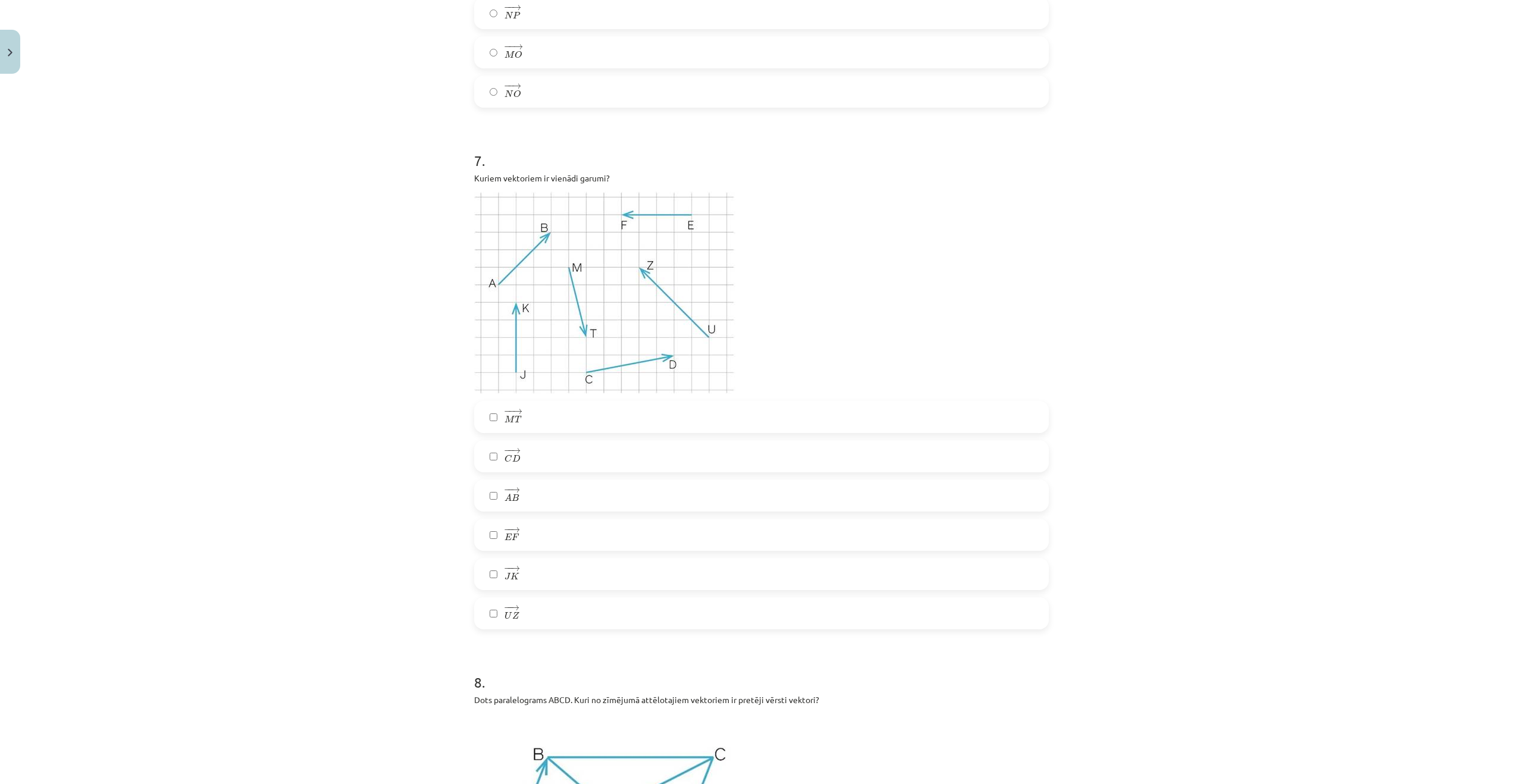
click at [526, 533] on label "− − → E F E F →" at bounding box center [762, 535] width 572 height 30
click at [519, 575] on label "− − → J K J K →" at bounding box center [762, 574] width 572 height 30
click at [535, 434] on div "− − → M T M T → − − → C D C D → − − → A B A B → − − → E F E F → − − → J K J K →…" at bounding box center [762, 515] width 575 height 229
click at [538, 420] on label "− − → M T M T →" at bounding box center [762, 417] width 572 height 30
click at [528, 610] on label "− − → U Z U Z →" at bounding box center [762, 613] width 572 height 30
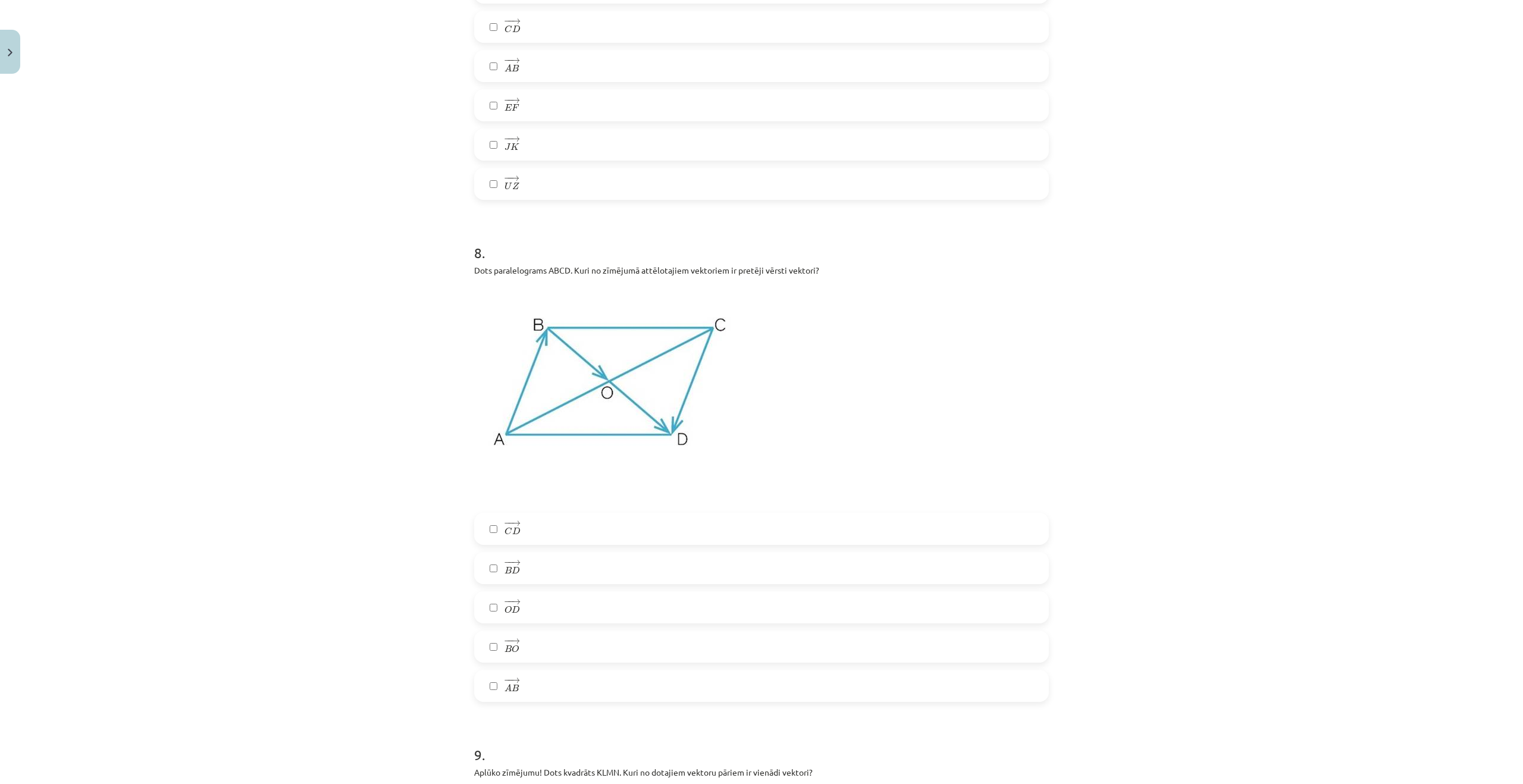
scroll to position [2707, 0]
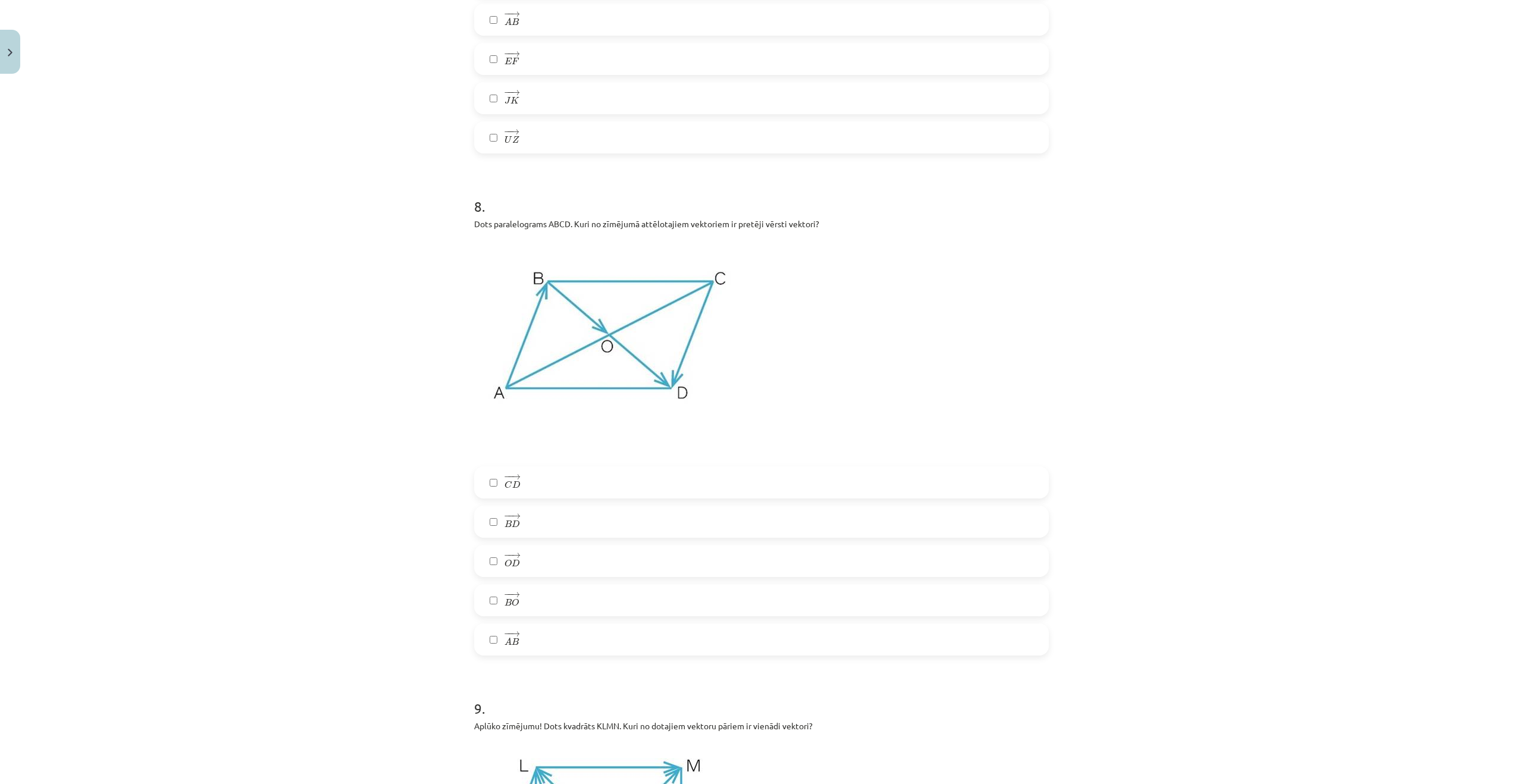
click at [521, 630] on label "− − → A B A B →" at bounding box center [762, 640] width 572 height 30
click at [547, 483] on label "− − → C D C D →" at bounding box center [762, 483] width 572 height 30
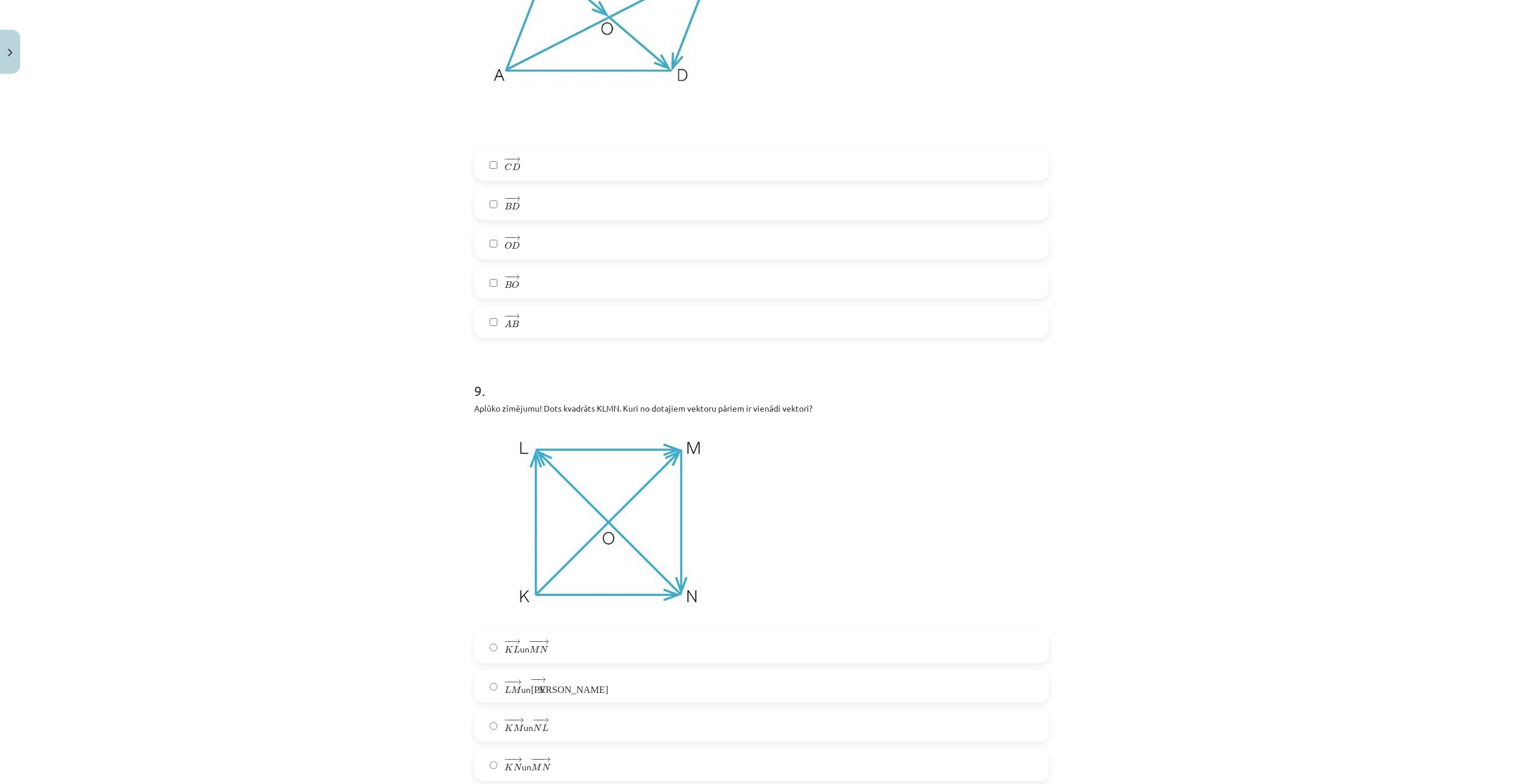
scroll to position [3124, 0]
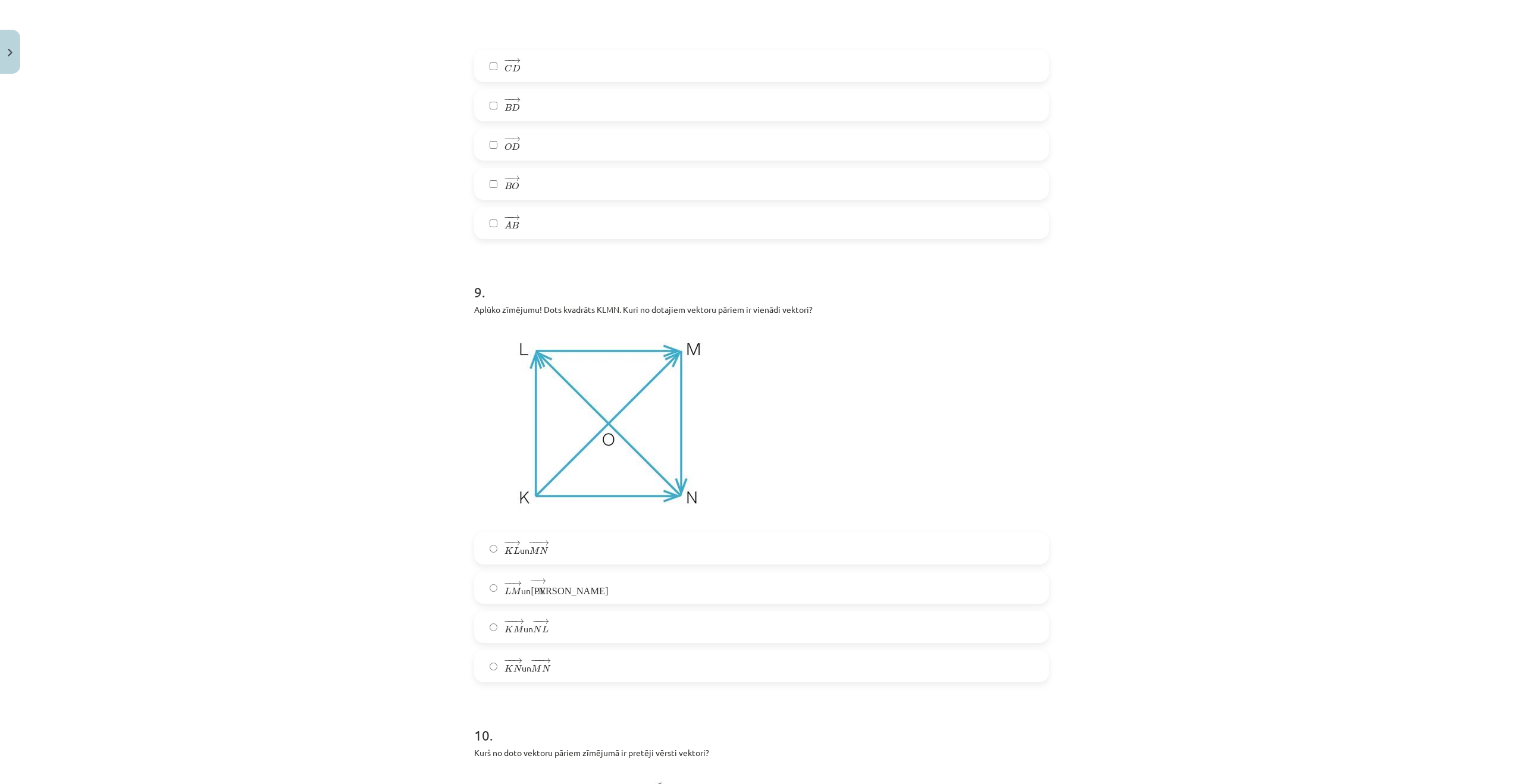
click at [515, 558] on label "− − → K L K L → un − −− → M N M N →" at bounding box center [762, 548] width 572 height 30
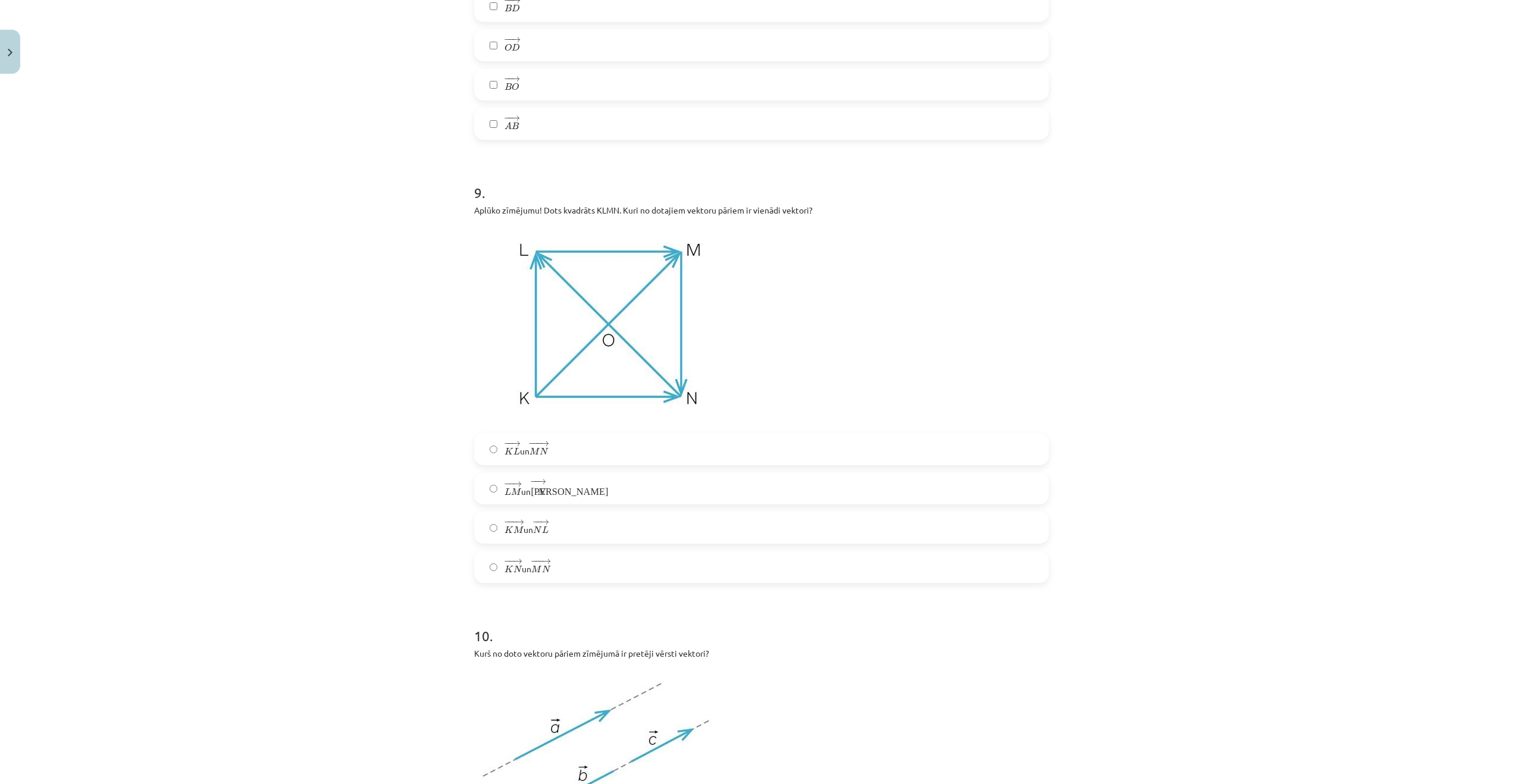
scroll to position [3243, 0]
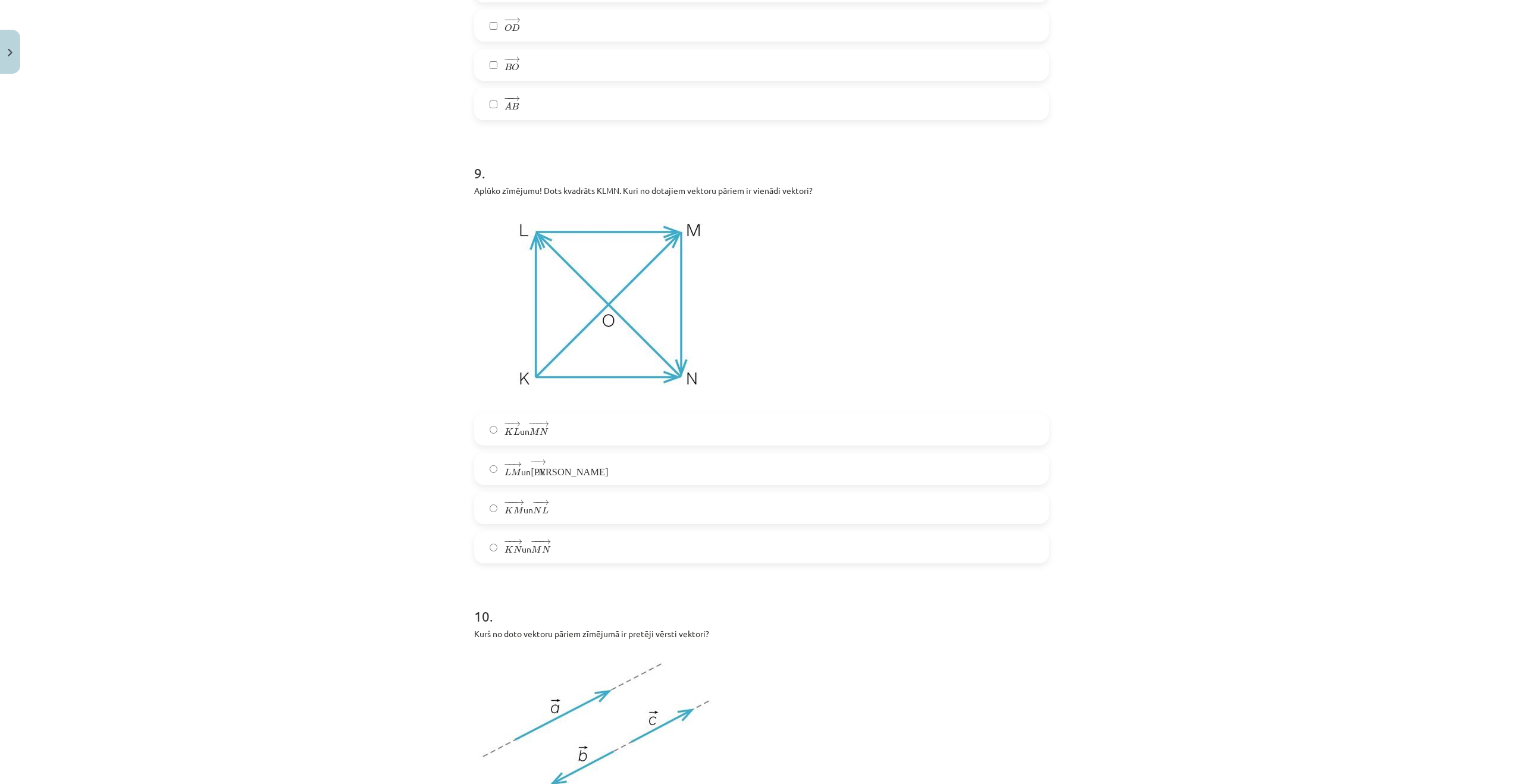
click at [563, 470] on label "− − → L M L M → un − − → К N К N →" at bounding box center [762, 469] width 572 height 30
click at [557, 479] on label "− − → L M L M → un − − → К N К N →" at bounding box center [762, 469] width 572 height 30
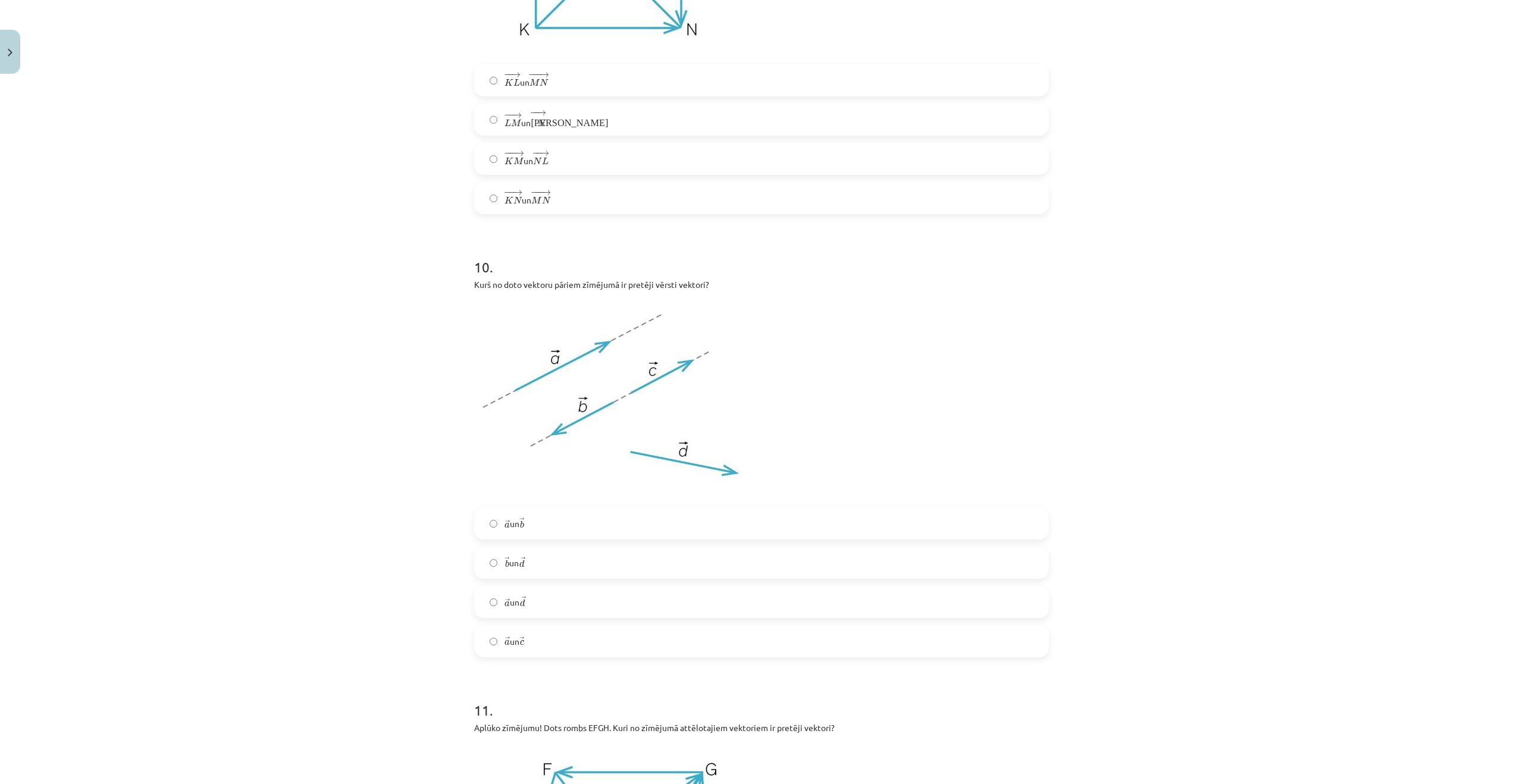
scroll to position [3600, 0]
click at [580, 515] on label "→ a a → un → b b →" at bounding box center [762, 516] width 572 height 30
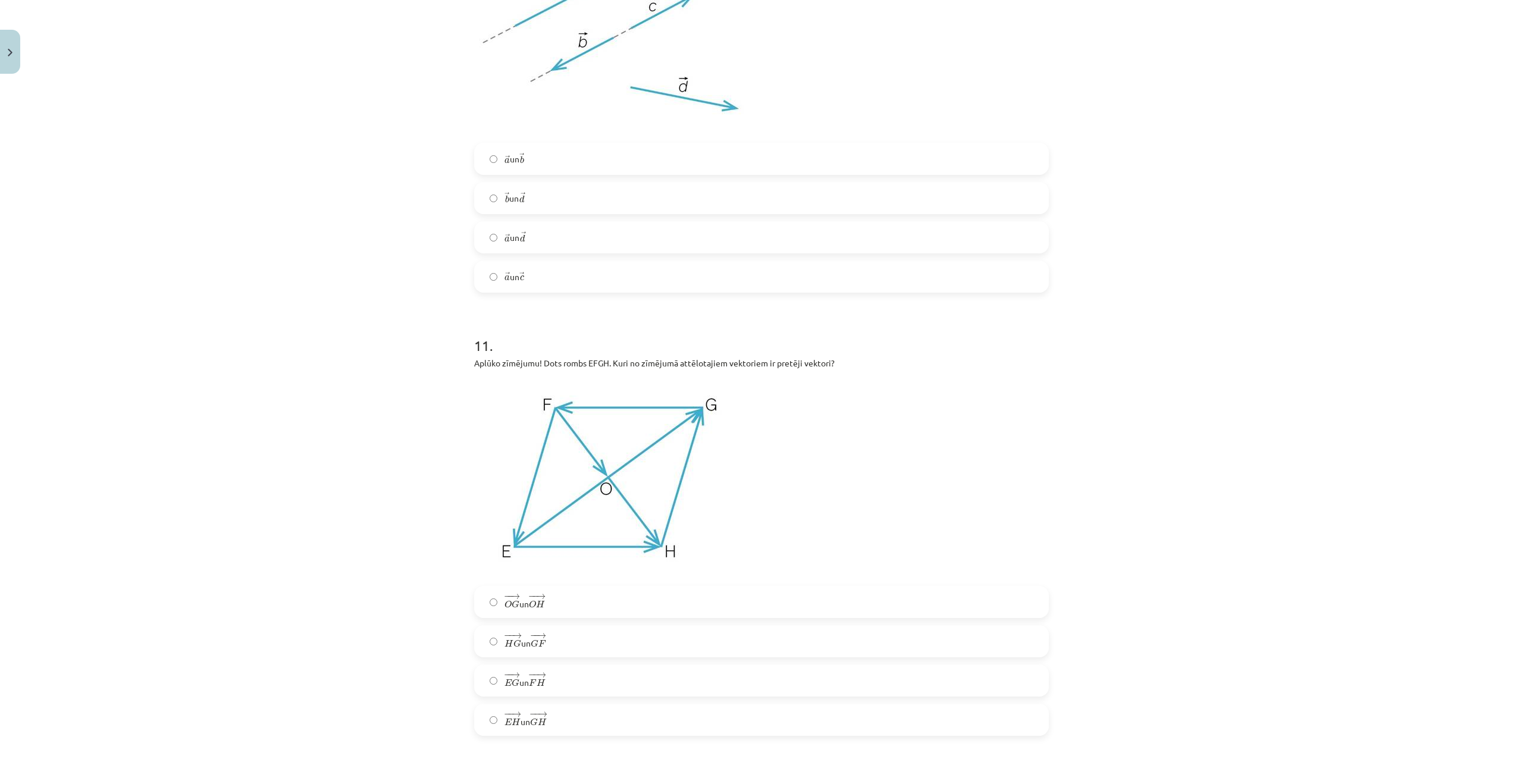
scroll to position [4017, 0]
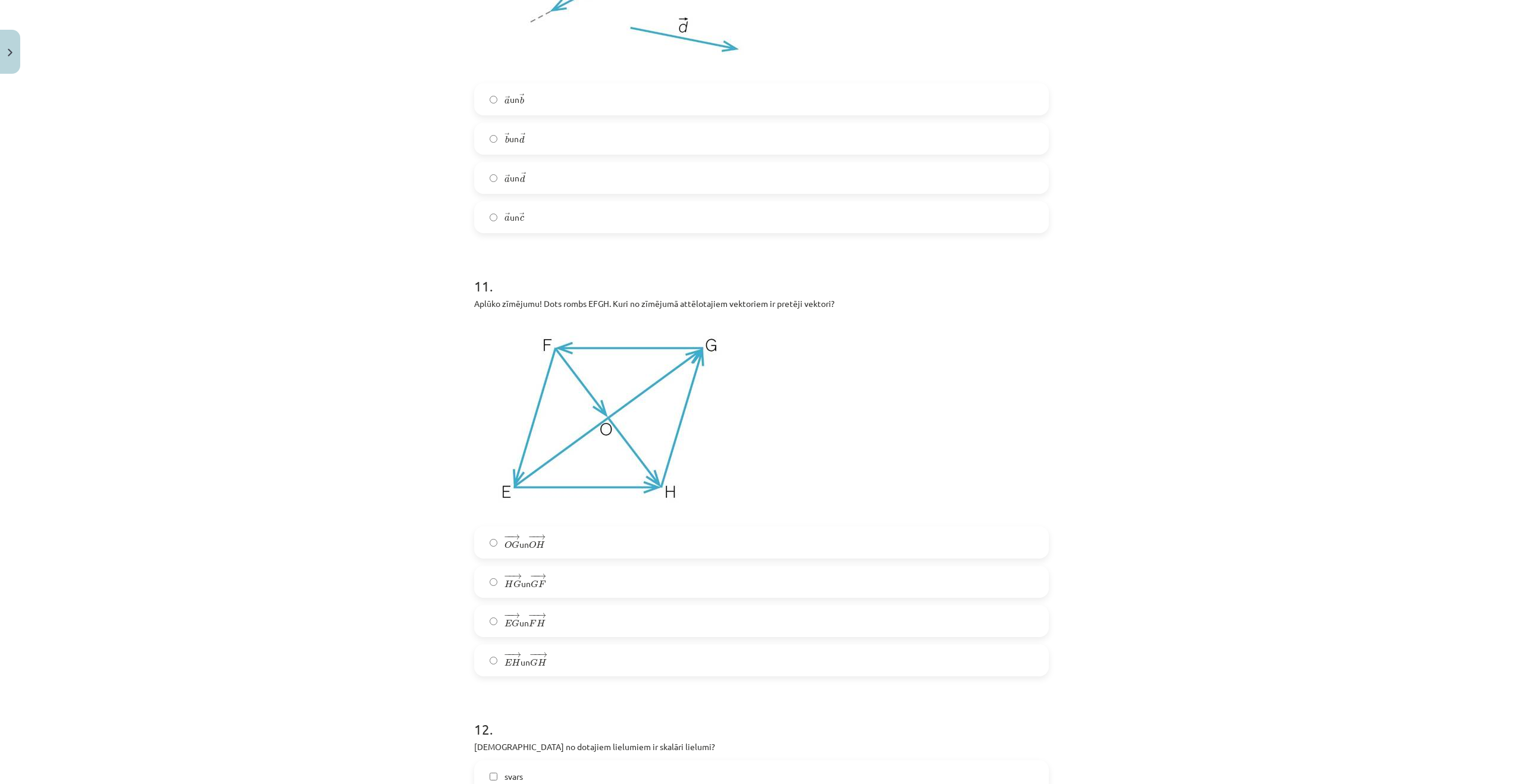
click at [550, 667] on label "− − → E H E H → un − − → G H G H →" at bounding box center [762, 661] width 572 height 30
click at [558, 607] on label "− − → E G E G → un − − → F H F H →" at bounding box center [762, 622] width 572 height 30
click at [558, 538] on label "− − → O G O G → un − − → O H O H →" at bounding box center [762, 543] width 572 height 30
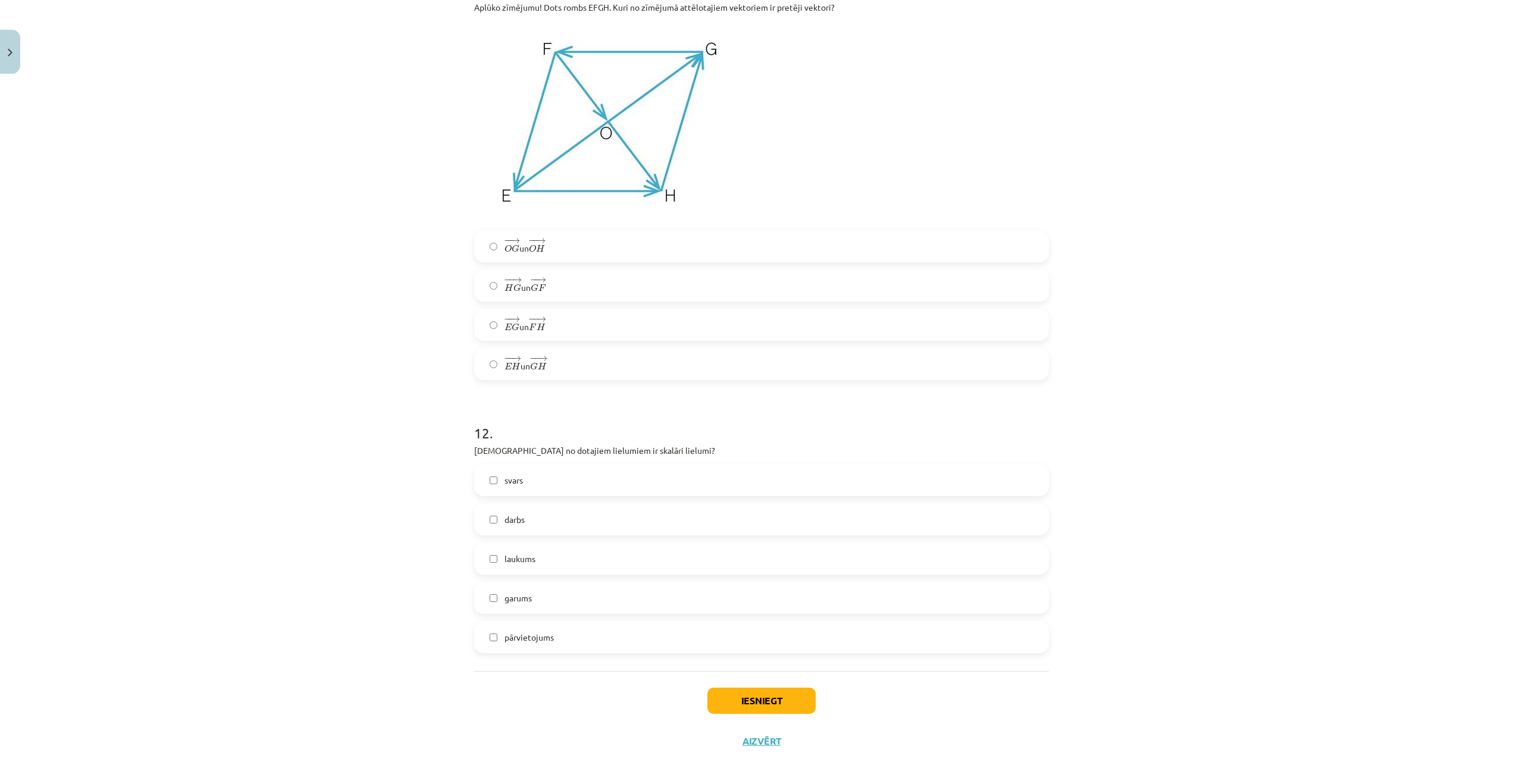
scroll to position [4314, 0]
click at [553, 513] on label "darbs" at bounding box center [762, 519] width 572 height 30
click at [550, 628] on label "pārvietojums" at bounding box center [762, 636] width 572 height 30
click at [777, 703] on button "Iesniegt" at bounding box center [762, 700] width 108 height 26
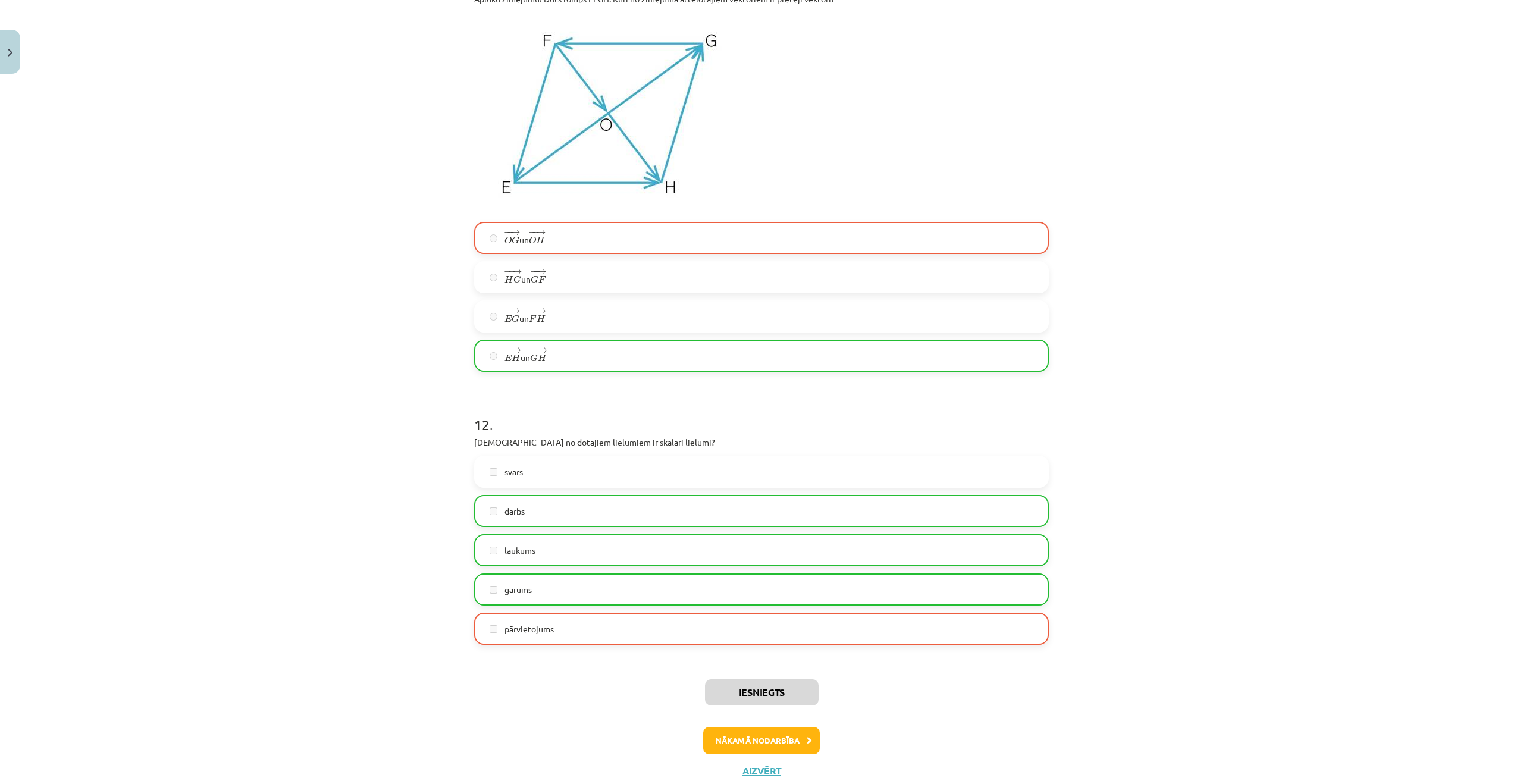
scroll to position [4357, 0]
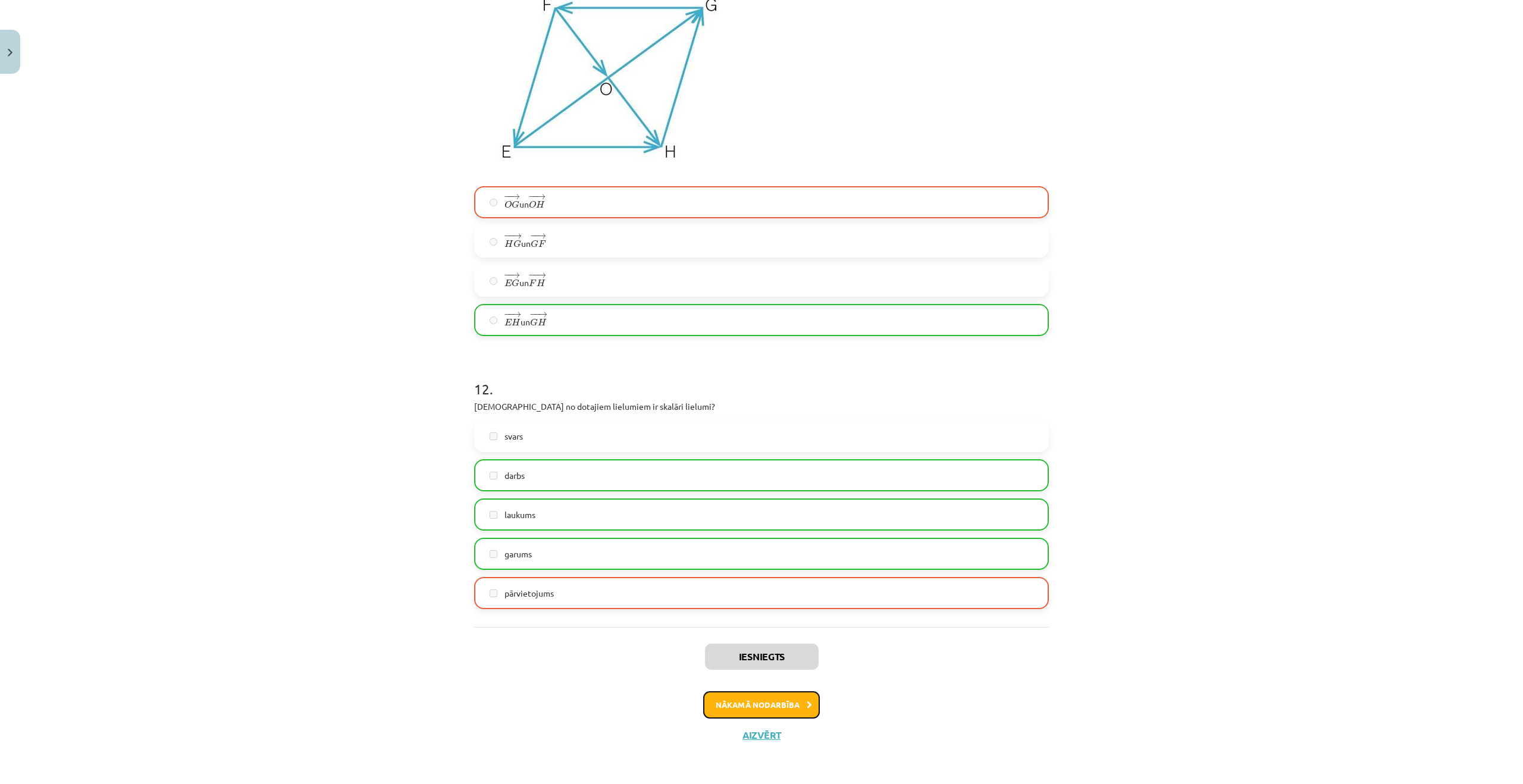
click at [790, 693] on button "Nākamā nodarbība" at bounding box center [762, 705] width 117 height 27
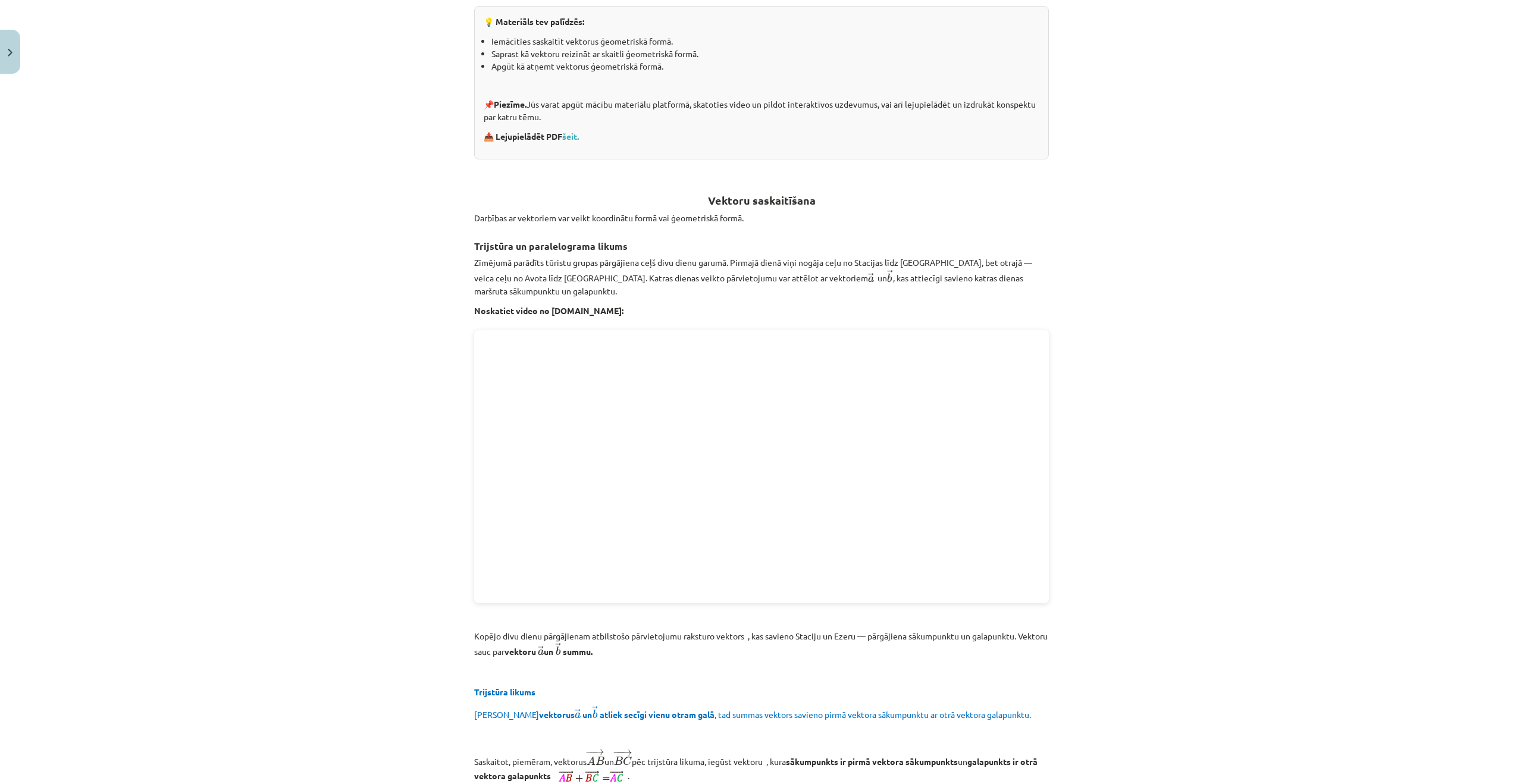
scroll to position [89, 0]
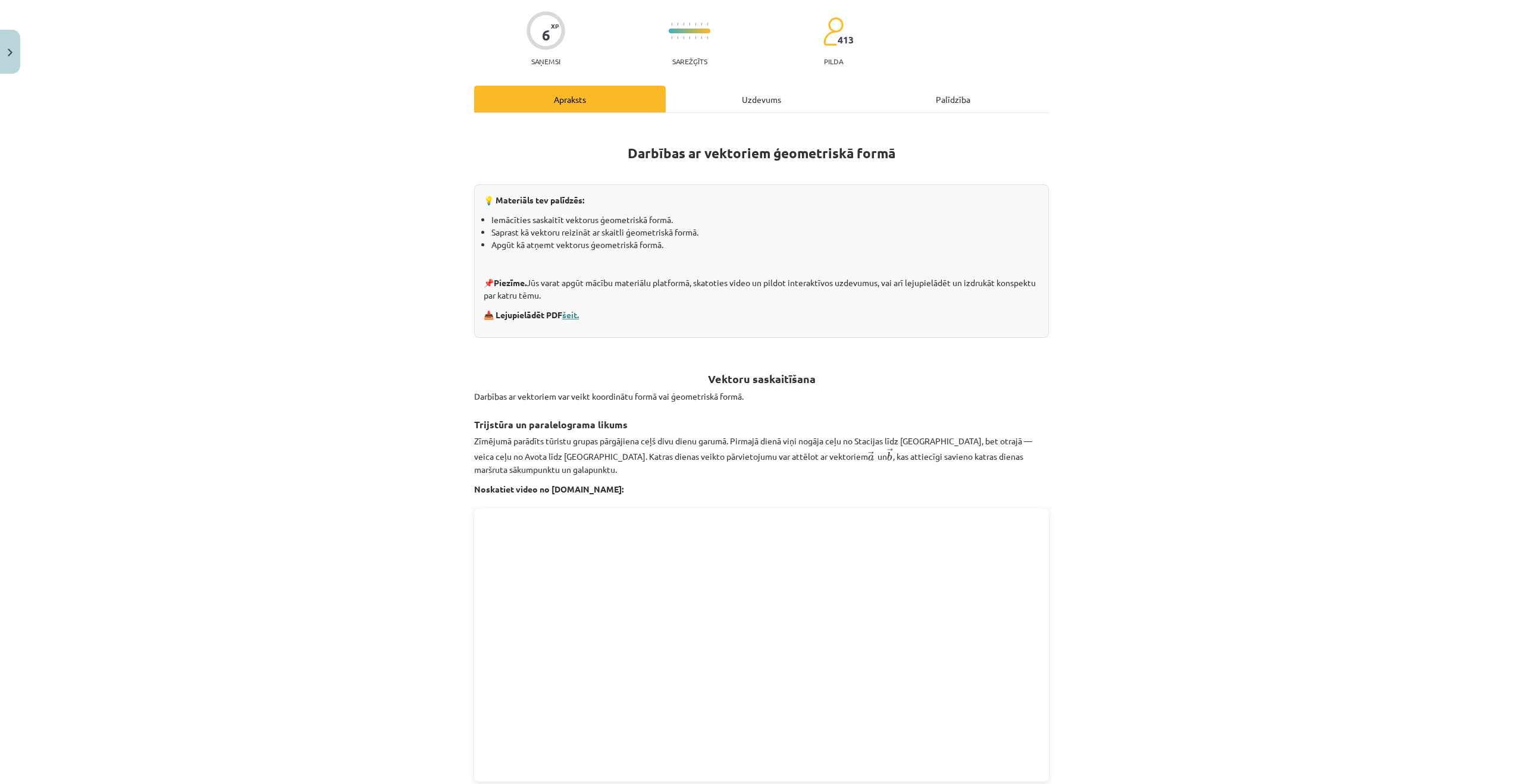
click at [576, 314] on link "šeit." at bounding box center [570, 314] width 17 height 11
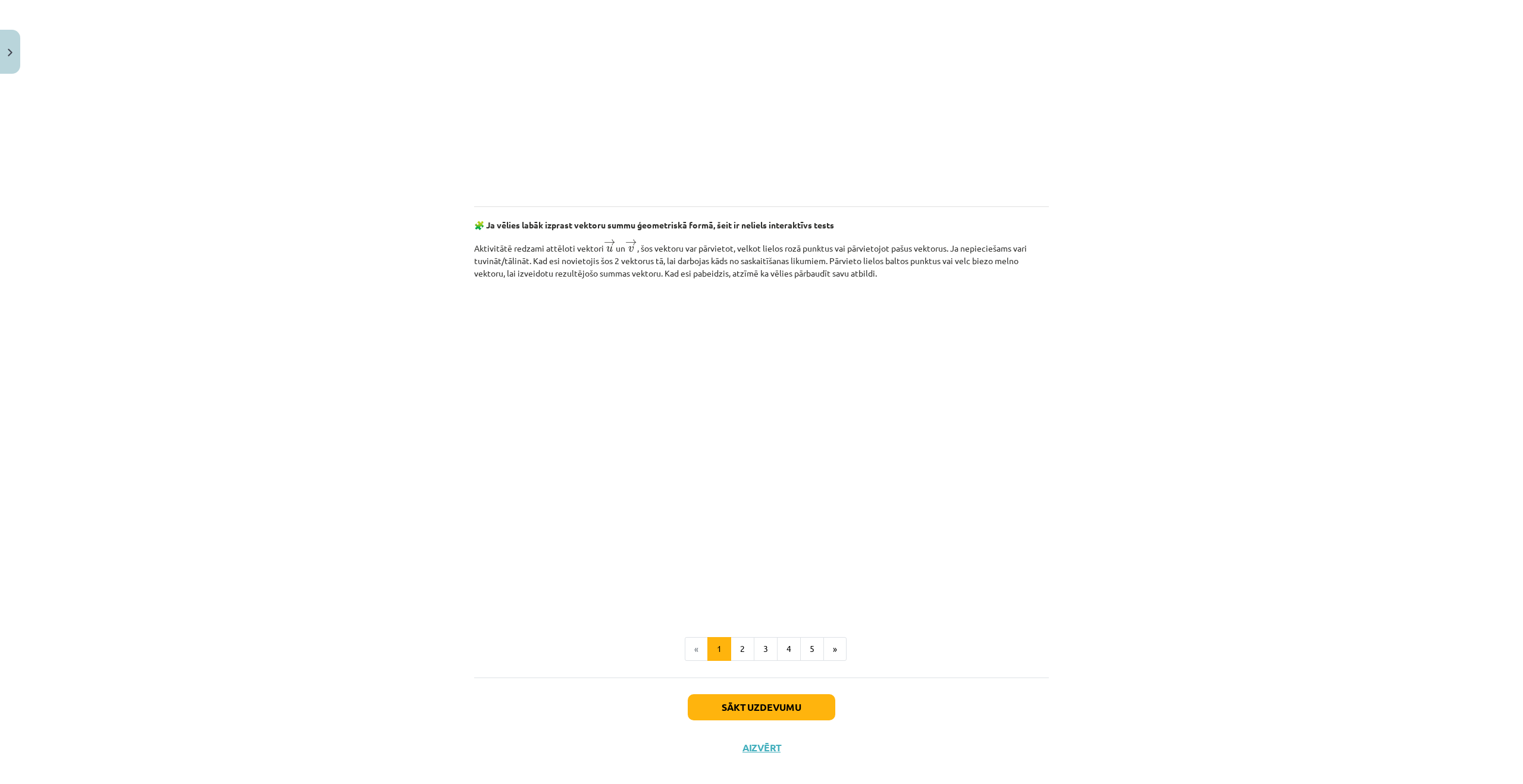
scroll to position [1477, 0]
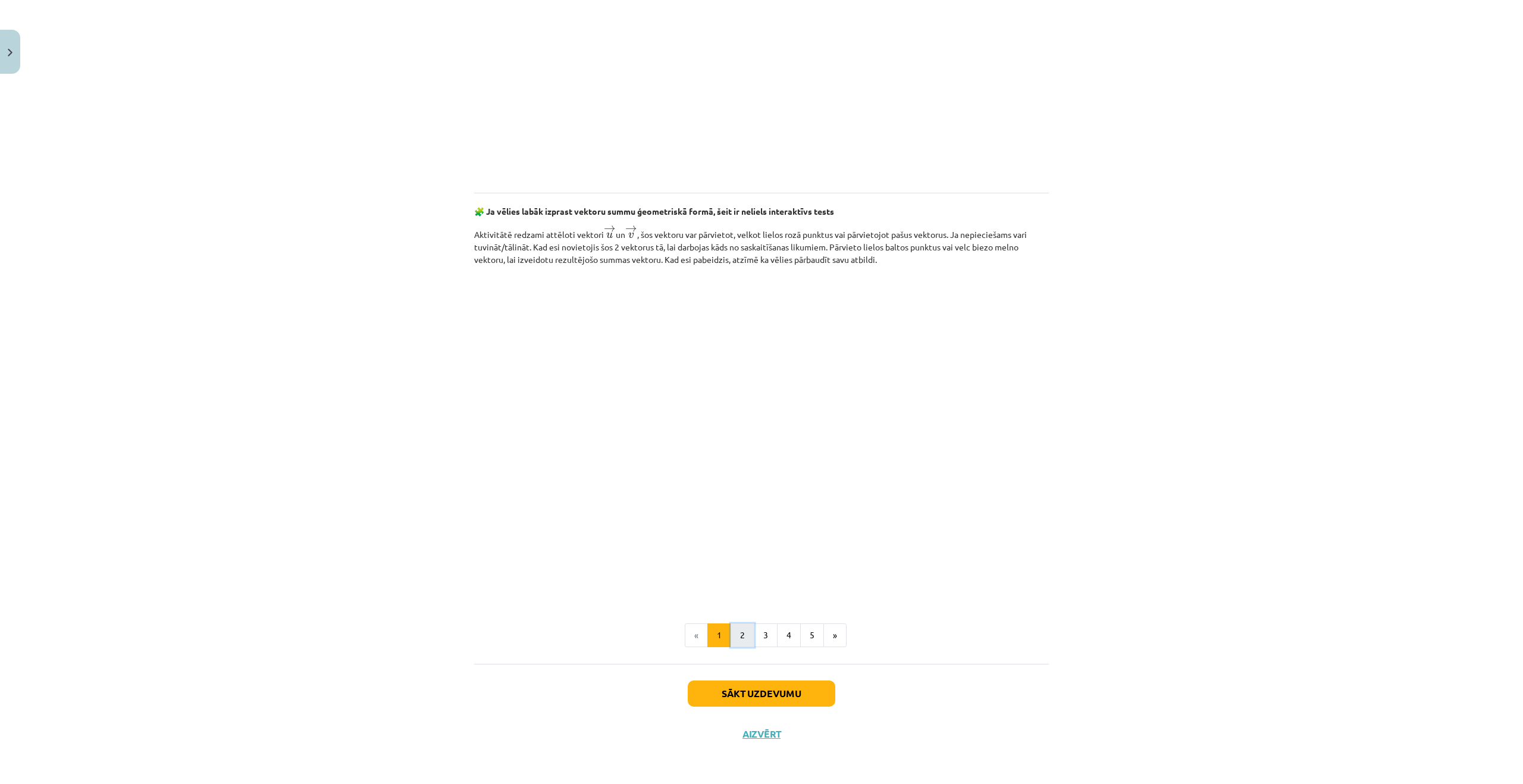
click at [735, 637] on button "2" at bounding box center [743, 635] width 24 height 24
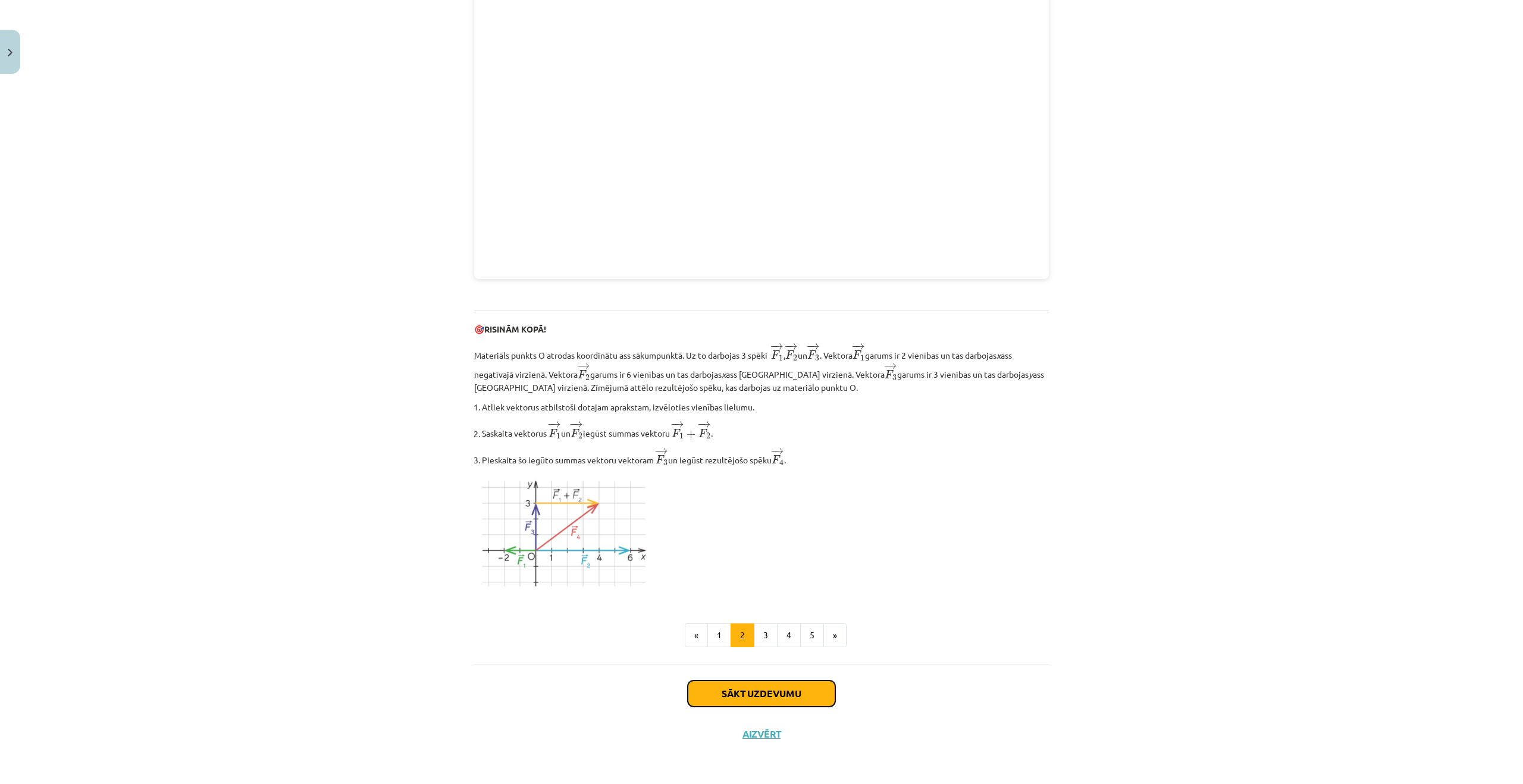
click at [746, 685] on button "Sākt uzdevumu" at bounding box center [762, 694] width 147 height 26
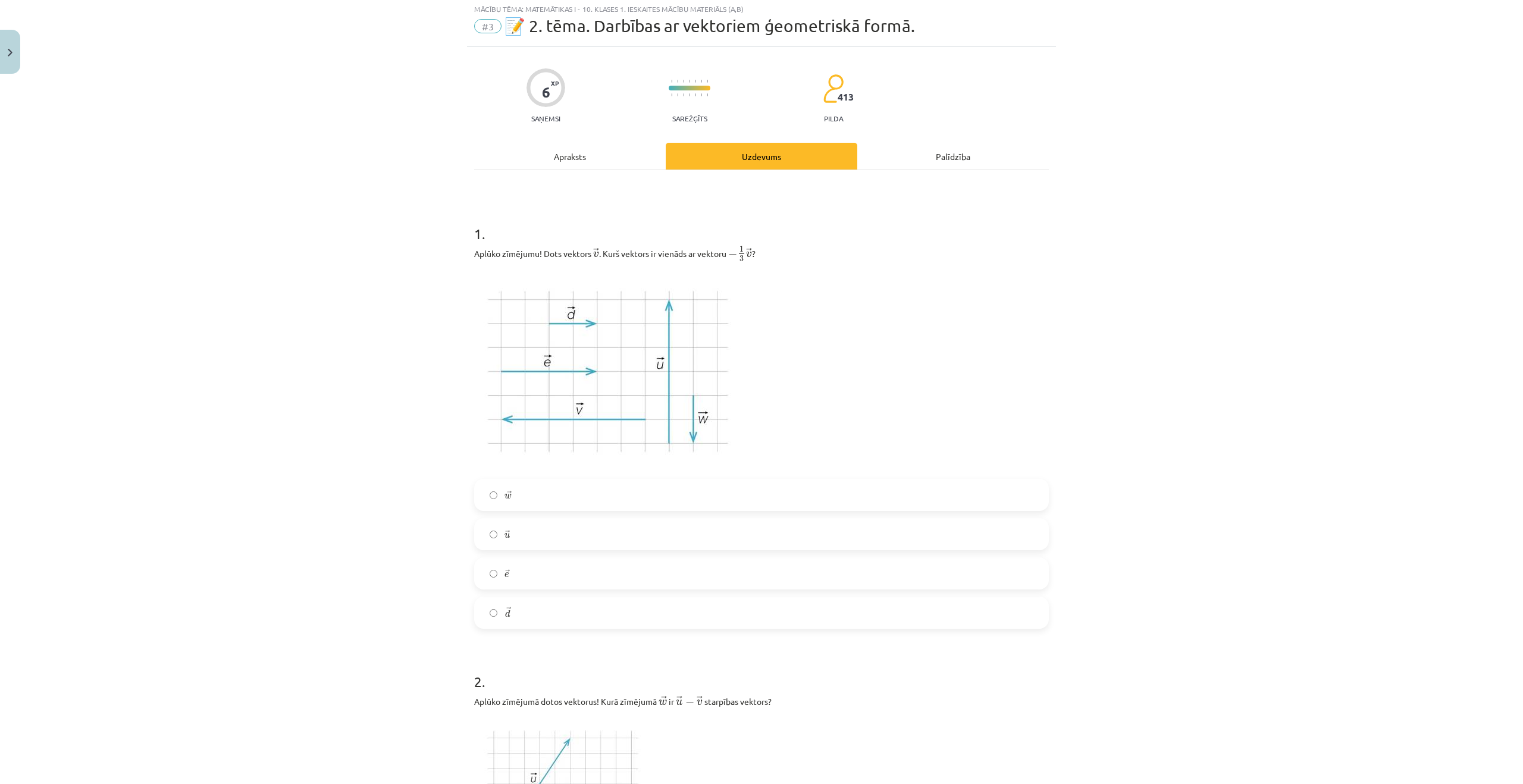
scroll to position [30, 0]
